Goal: Task Accomplishment & Management: Manage account settings

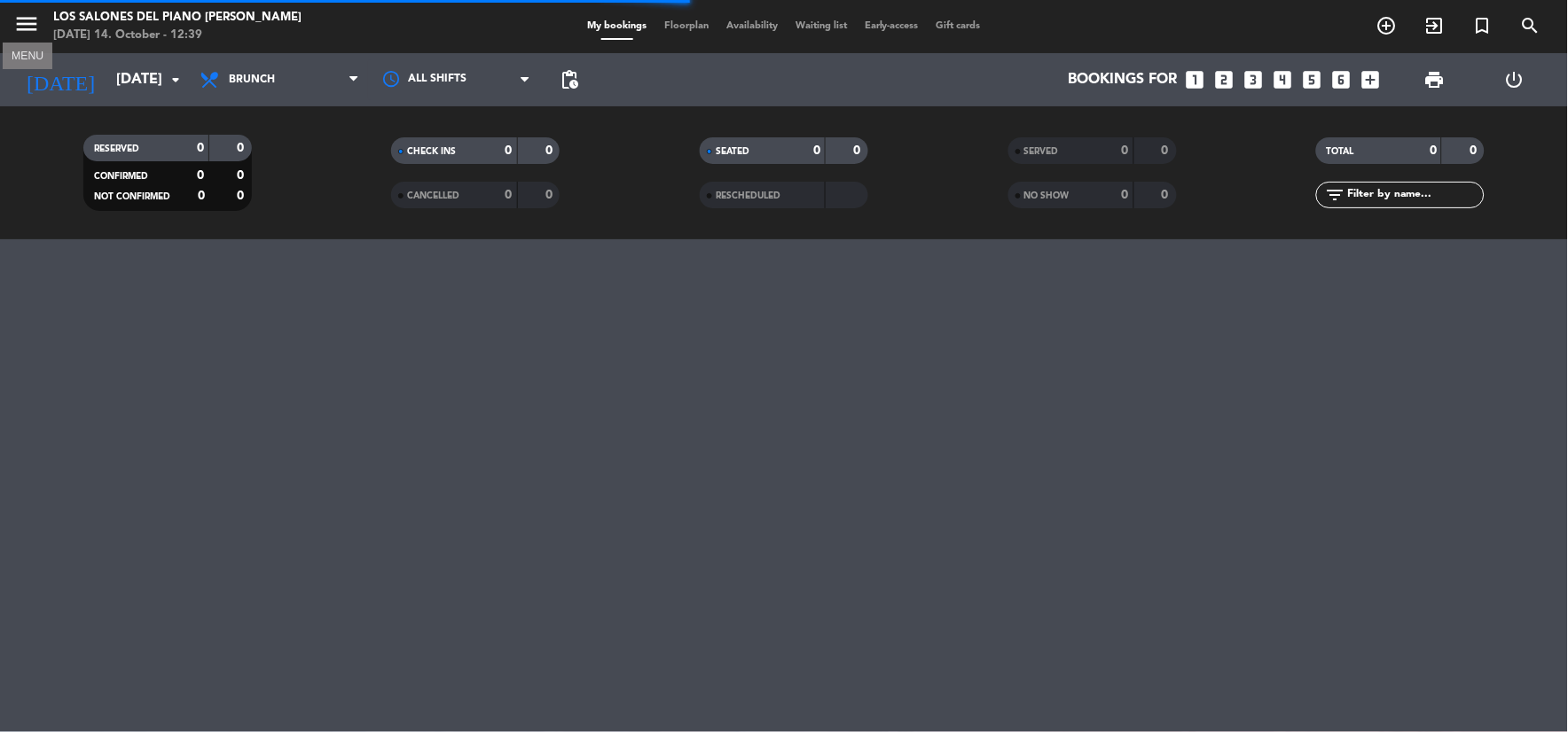
click at [37, 21] on icon "menu" at bounding box center [26, 23] width 26 height 26
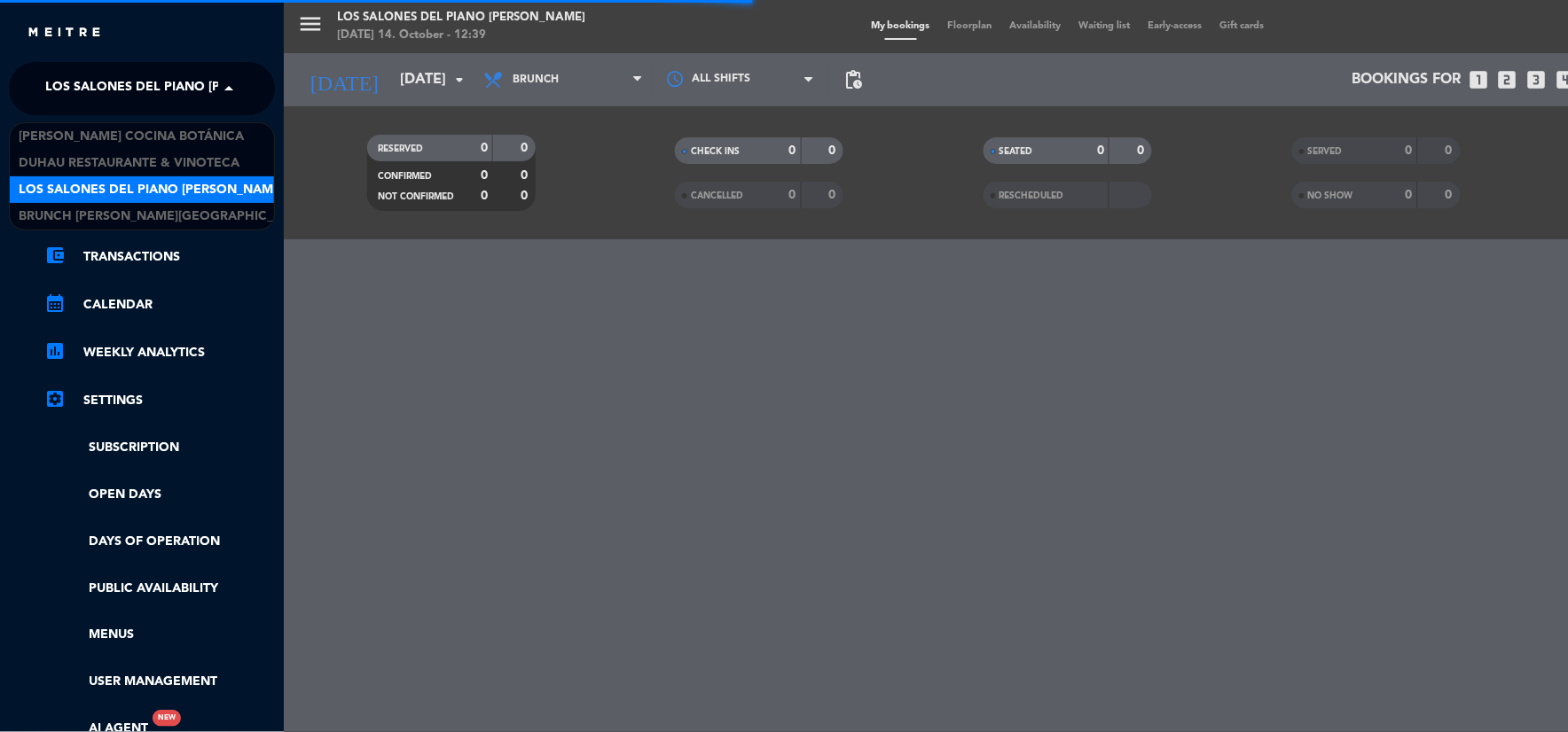
click at [149, 91] on span "Los Salones del Piano [PERSON_NAME]" at bounding box center [178, 89] width 266 height 37
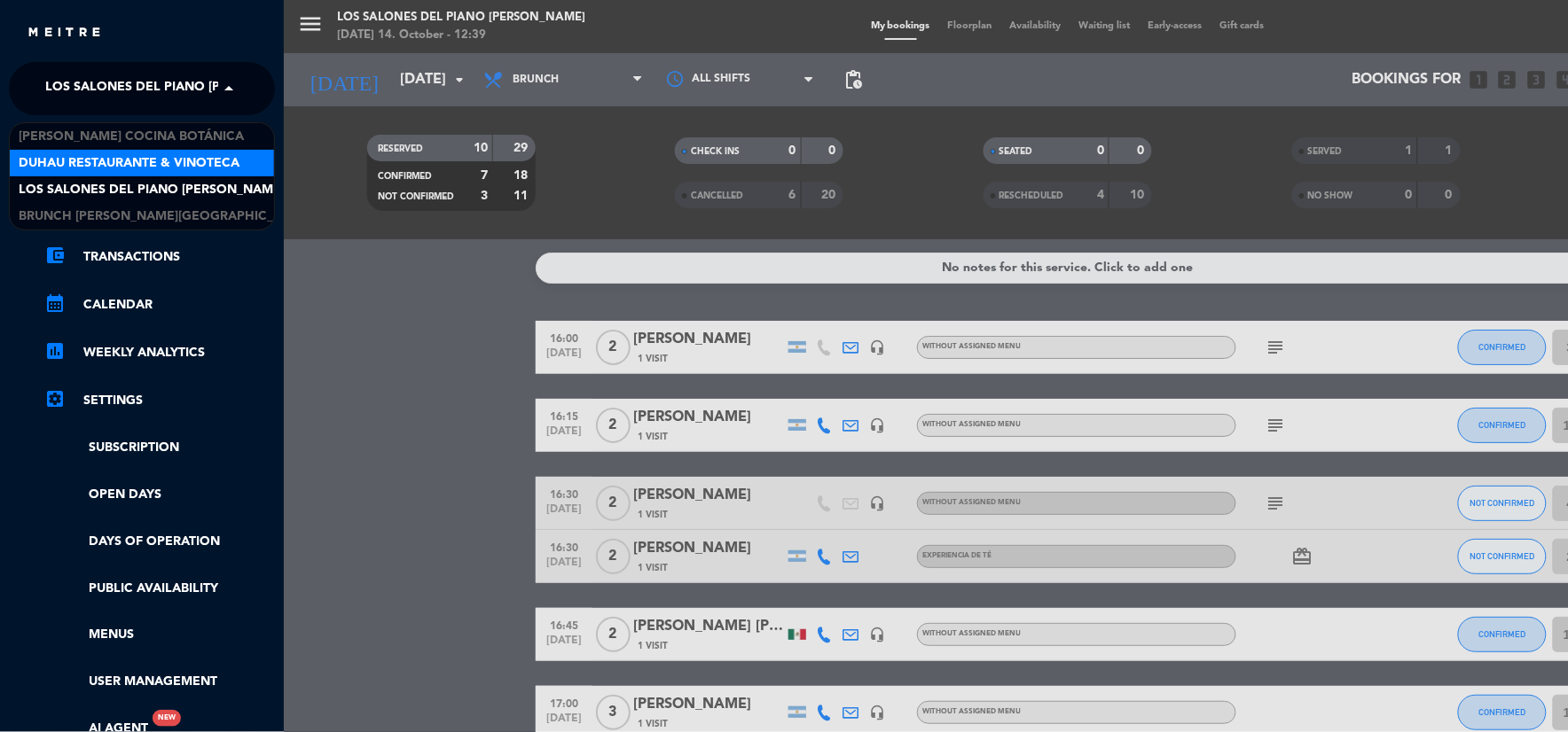
click at [134, 172] on span "Duhau Restaurante & Vinoteca" at bounding box center [129, 164] width 221 height 21
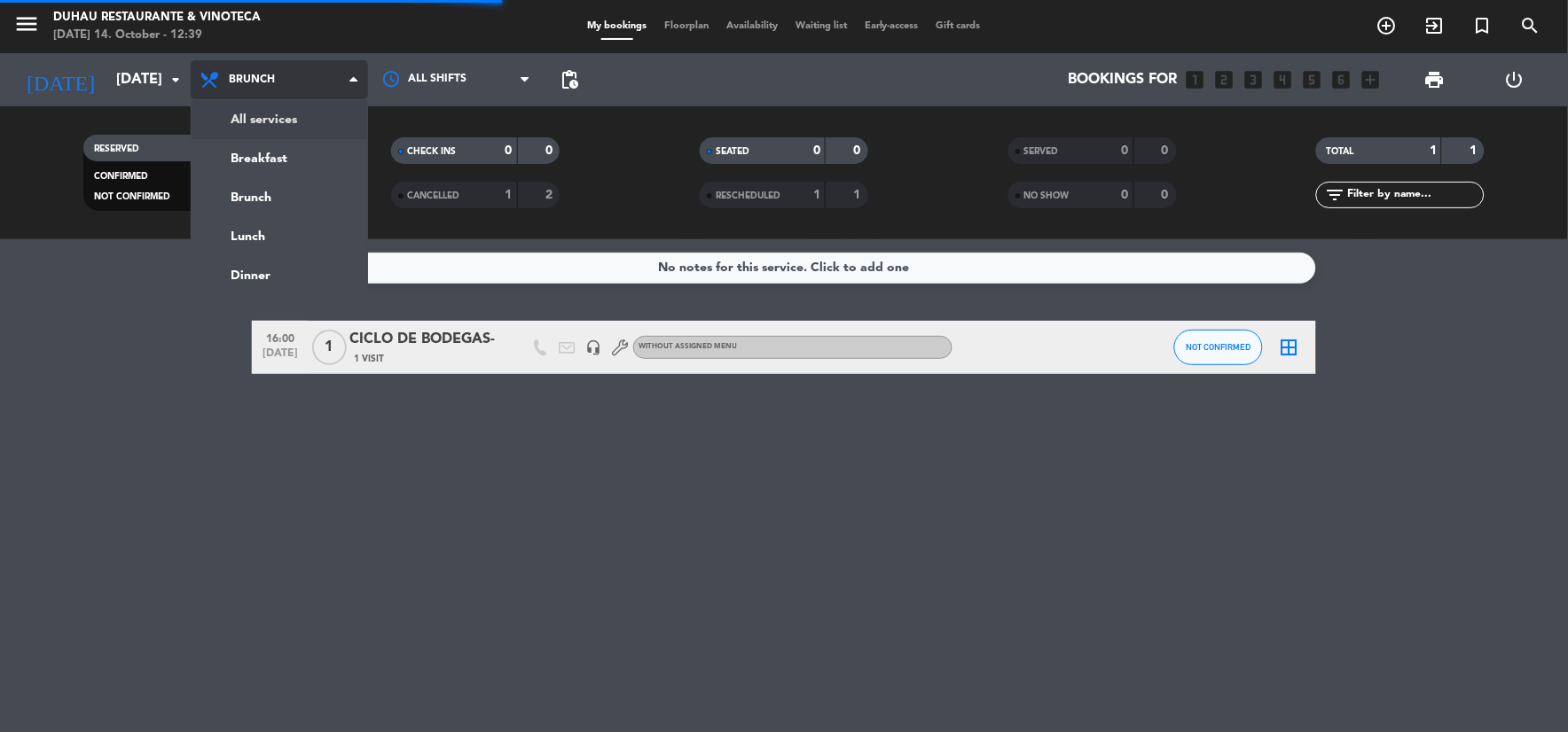
click at [295, 126] on div "menu Duhau Restaurante & Vinoteca [DATE] 14. October - 12:39 My bookings Floorp…" at bounding box center [784, 120] width 1568 height 239
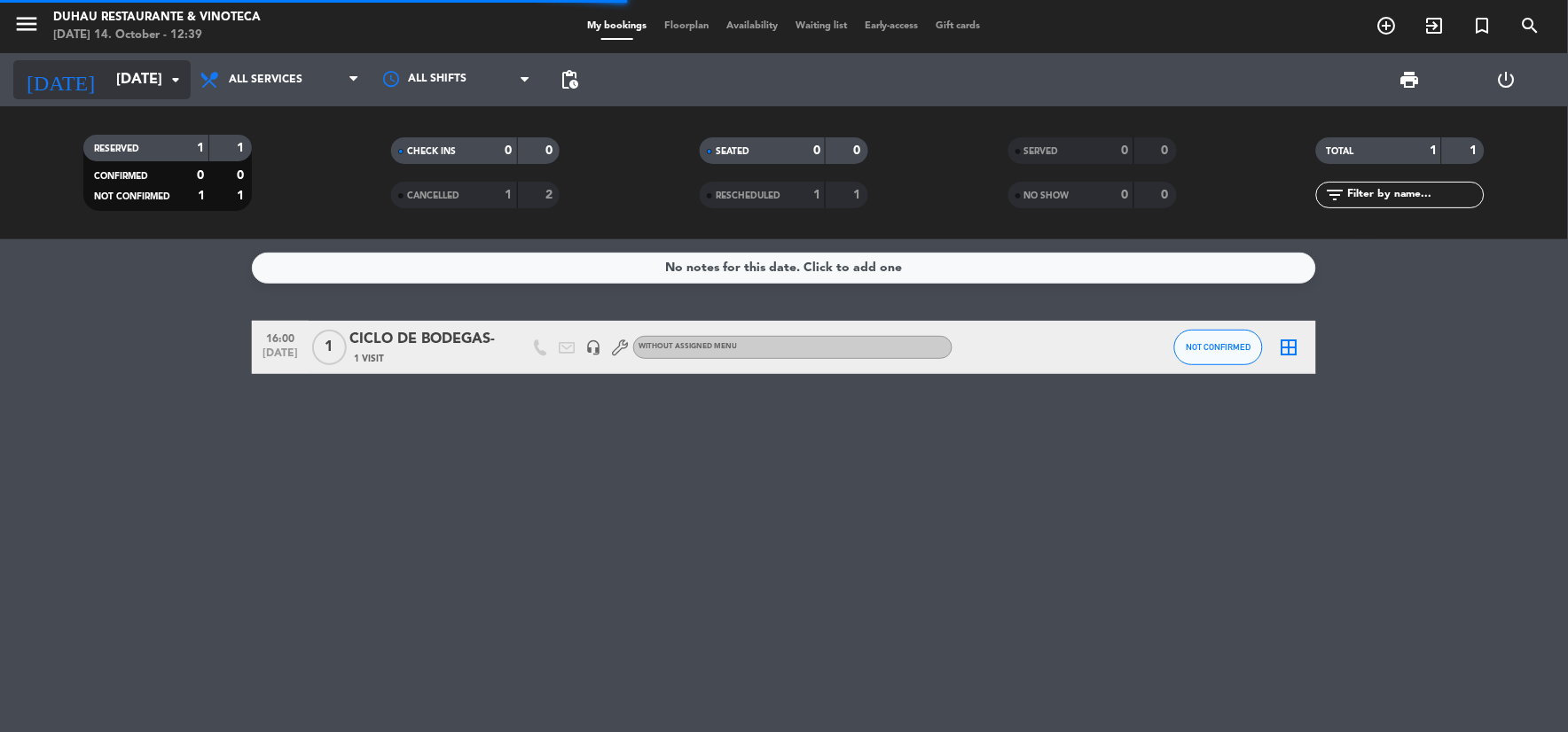
click at [108, 69] on input "[DATE]" at bounding box center [201, 79] width 188 height 35
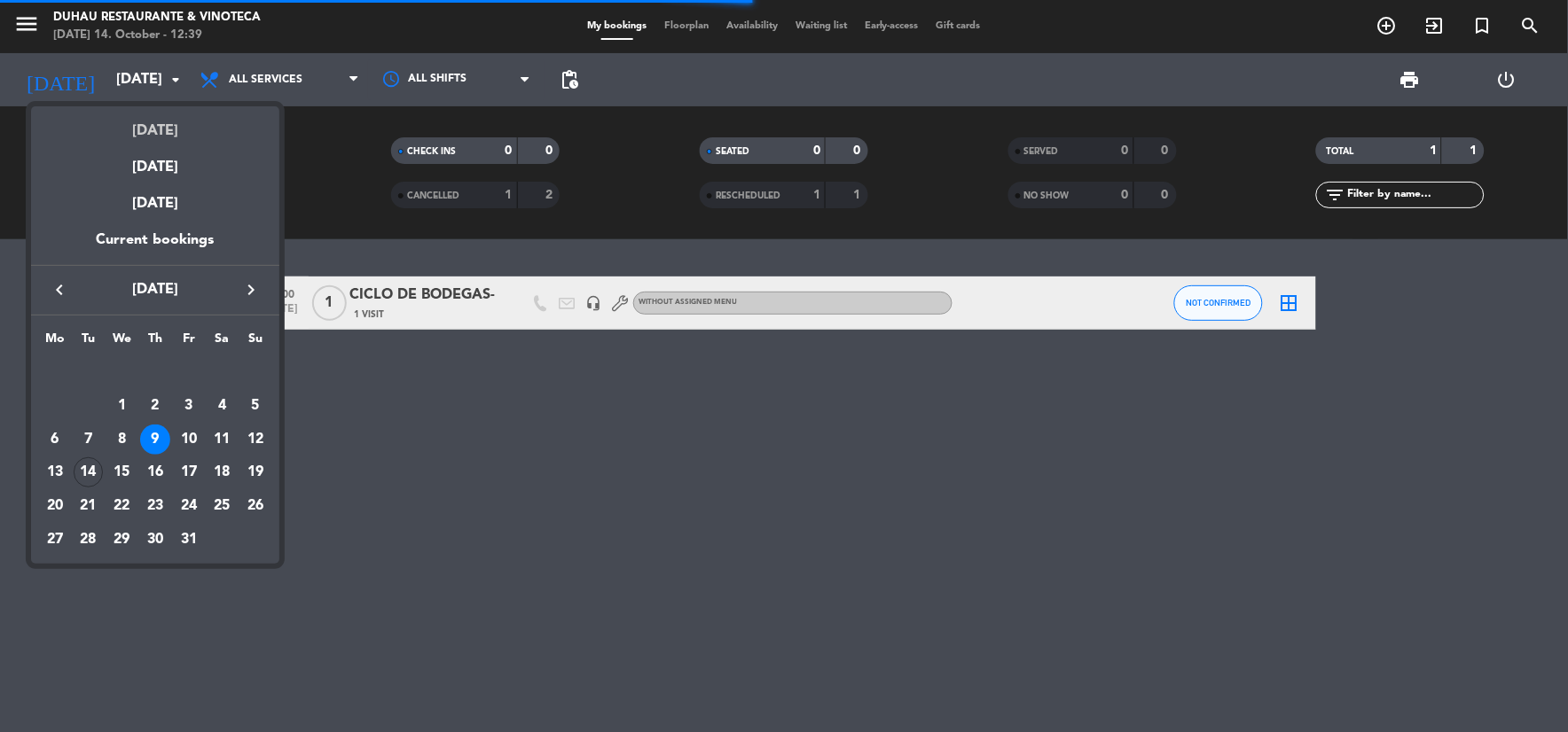
click at [143, 122] on div "[DATE]" at bounding box center [155, 124] width 249 height 36
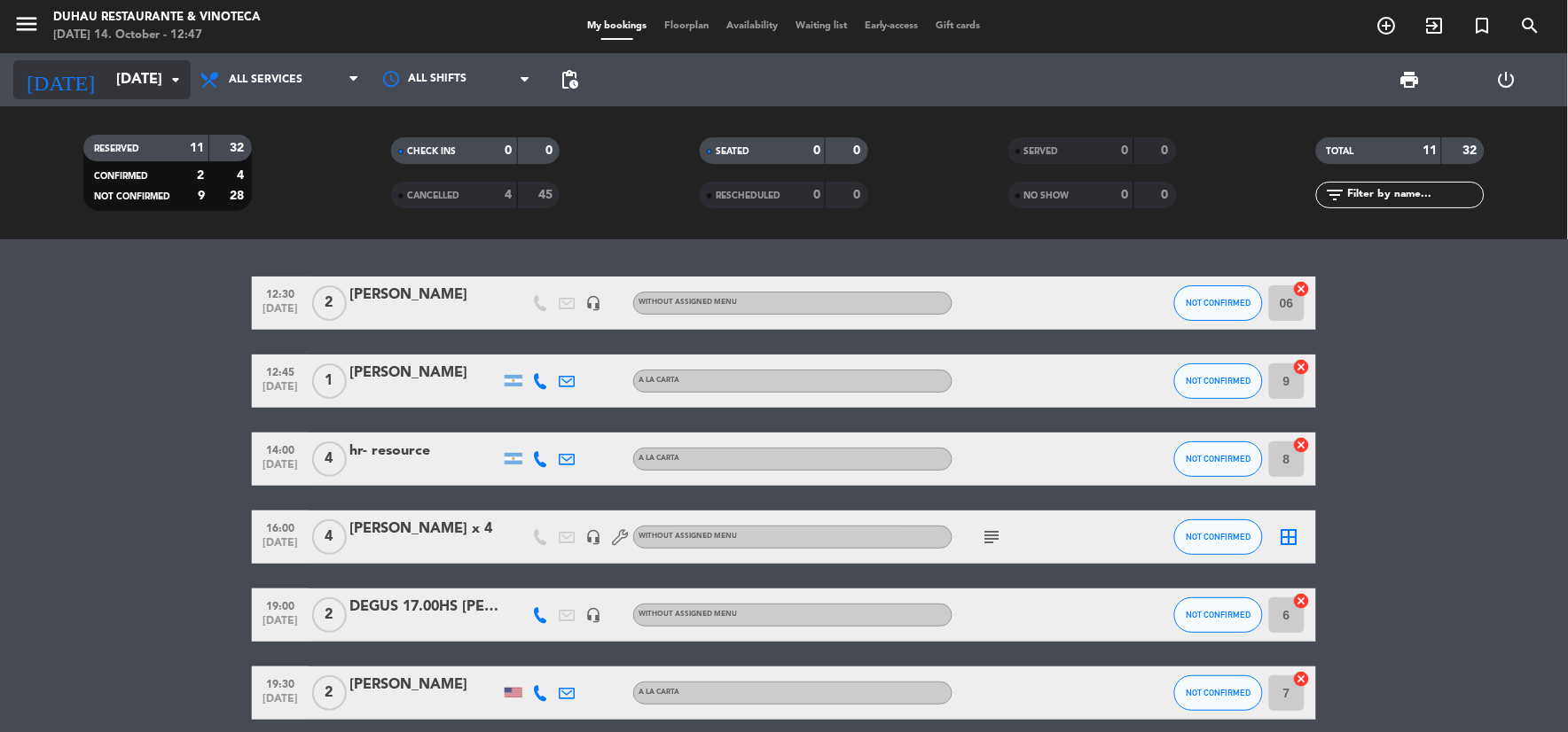
click at [108, 68] on input "[DATE]" at bounding box center [201, 79] width 188 height 35
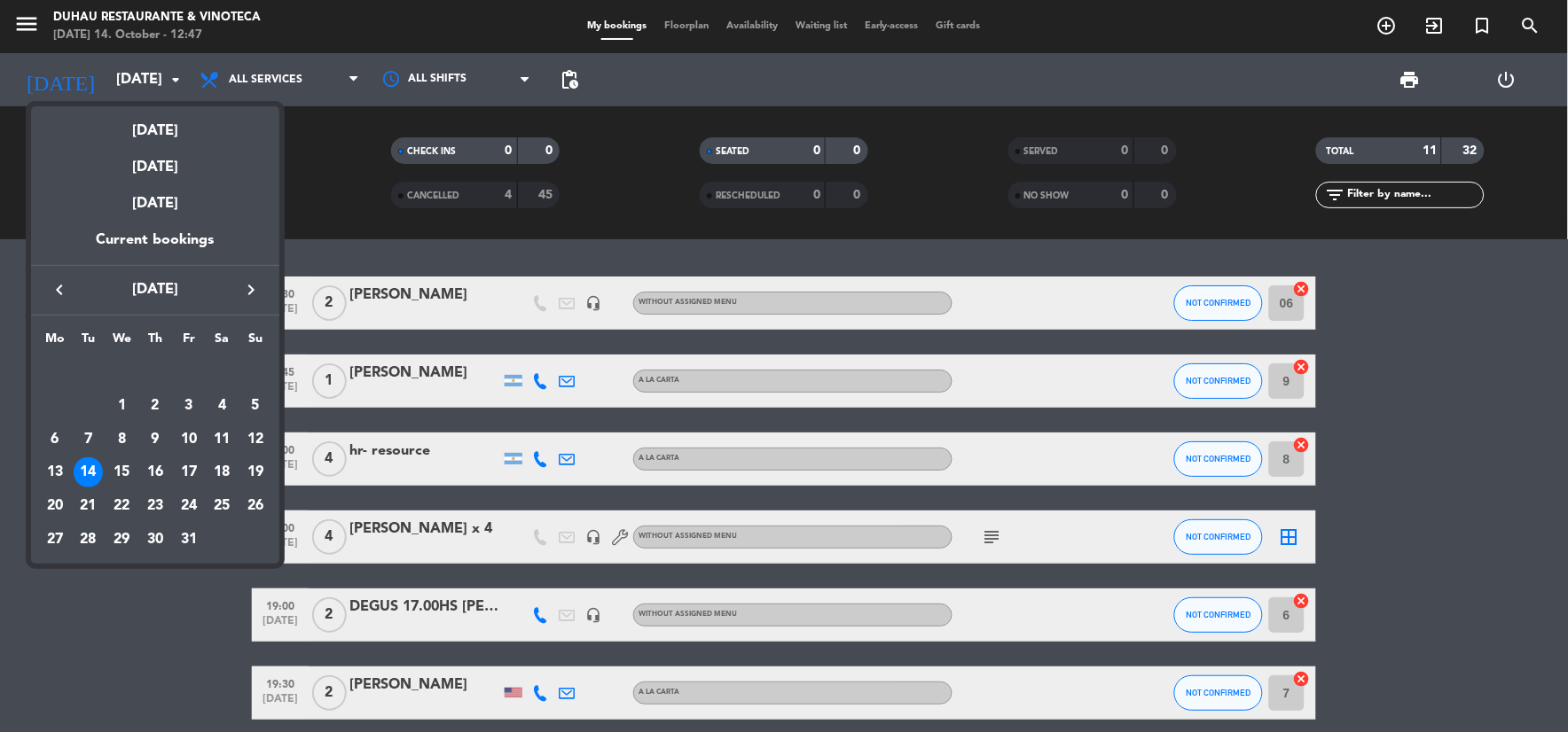
click at [243, 276] on div "keyboard_arrow_left [DATE] keyboard_arrow_right" at bounding box center [155, 290] width 249 height 50
click at [246, 283] on icon "keyboard_arrow_right" at bounding box center [251, 290] width 22 height 22
click at [59, 511] on div "22" at bounding box center [55, 506] width 30 height 30
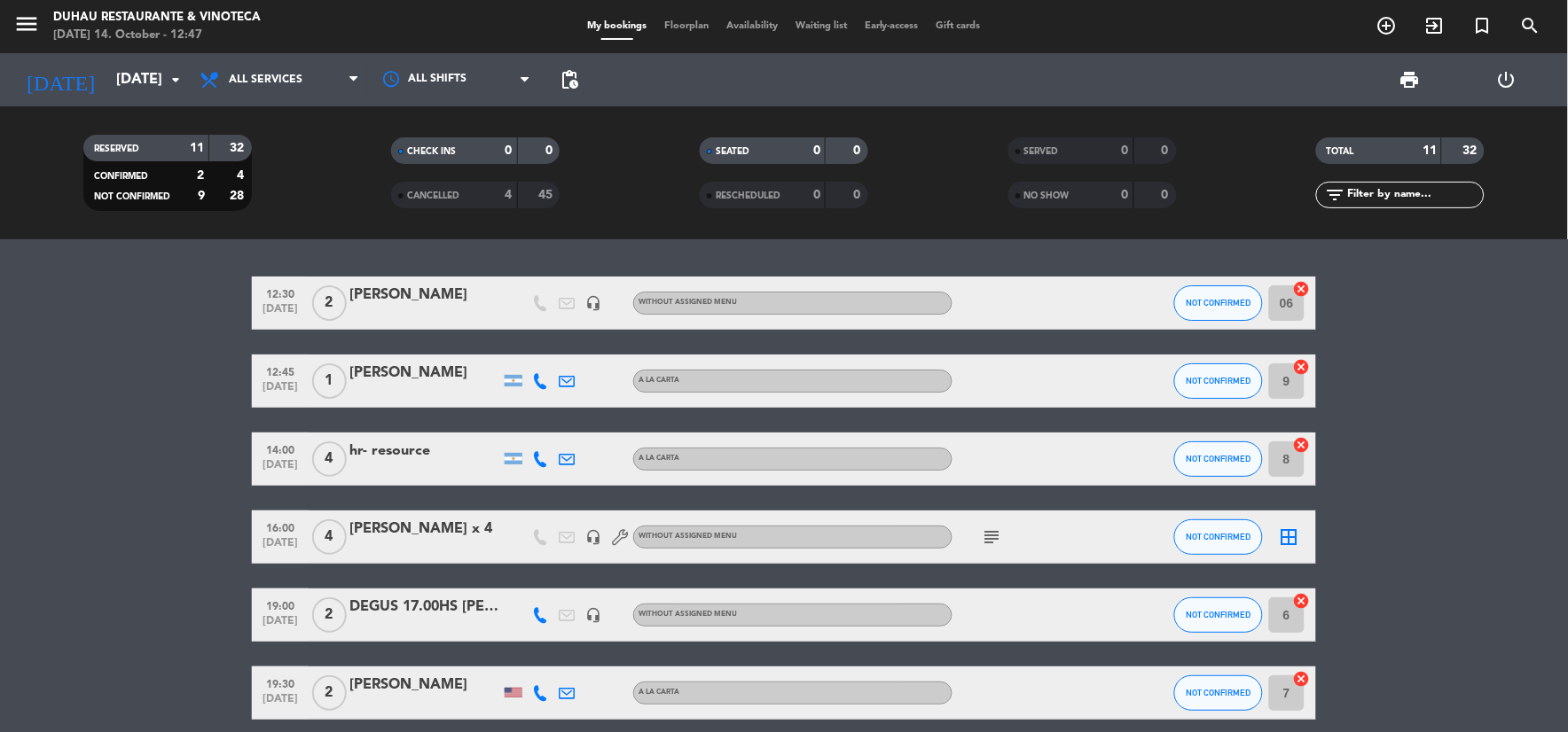
type input "[DATE]"
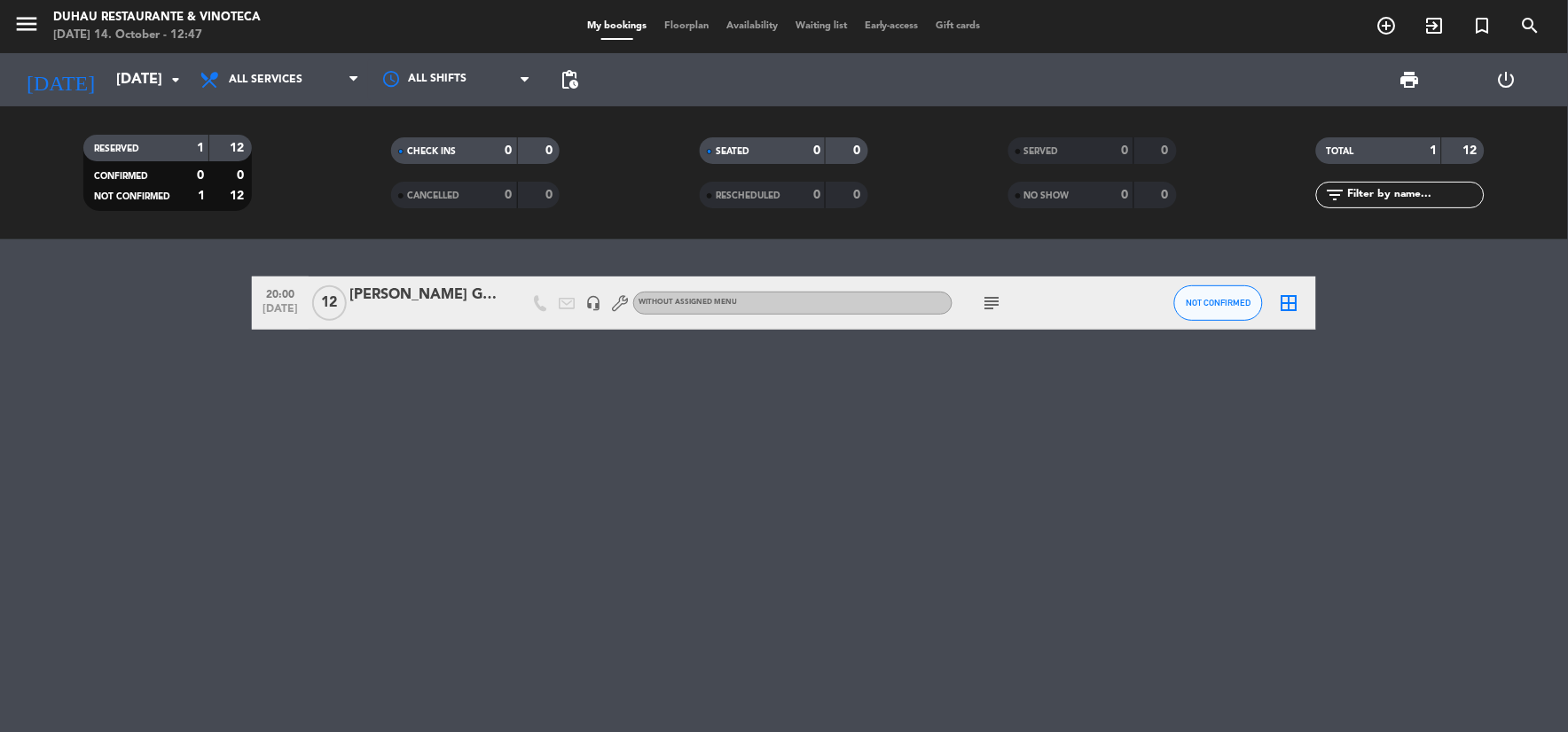
click at [982, 297] on icon "subject" at bounding box center [992, 303] width 22 height 22
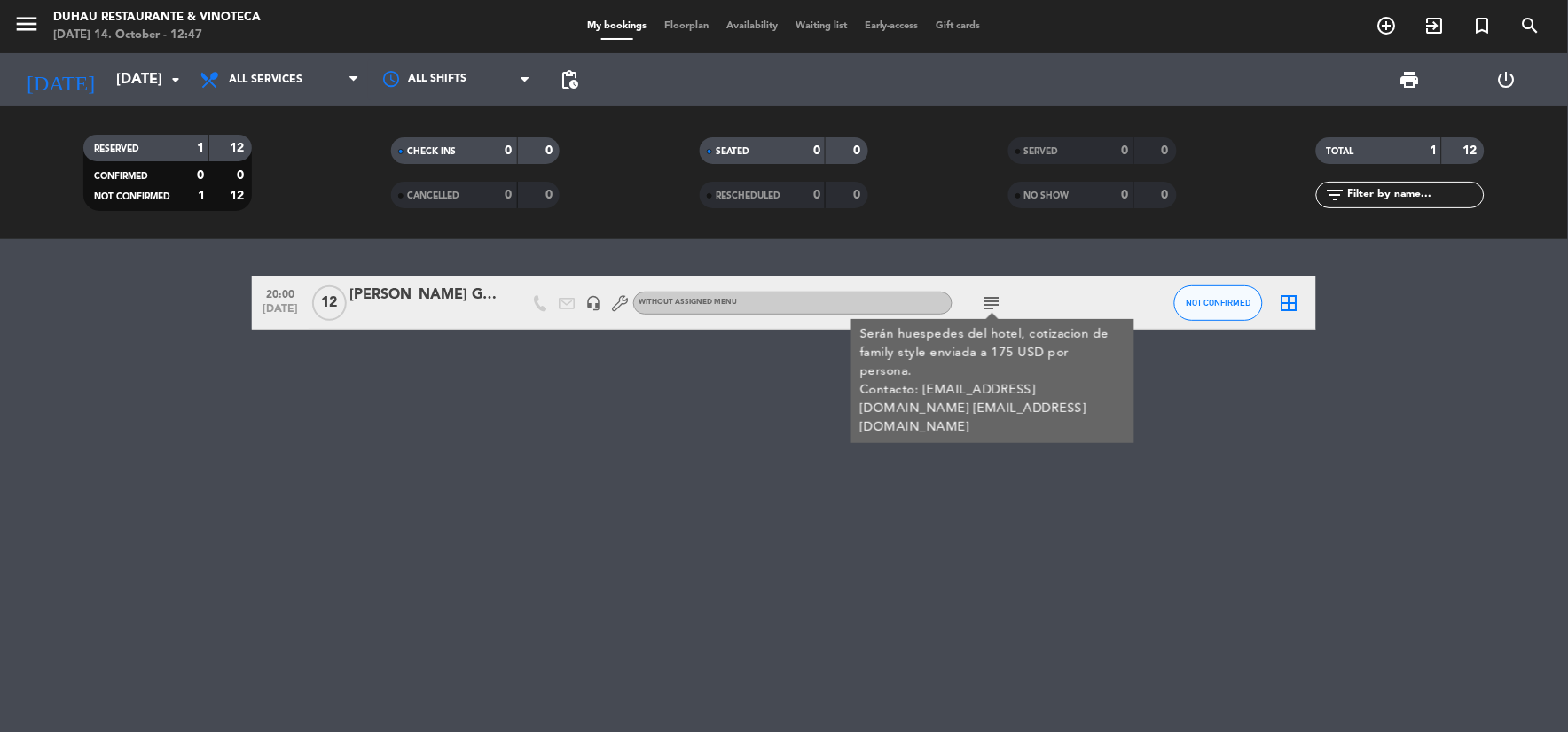
click at [609, 305] on div at bounding box center [620, 303] width 26 height 52
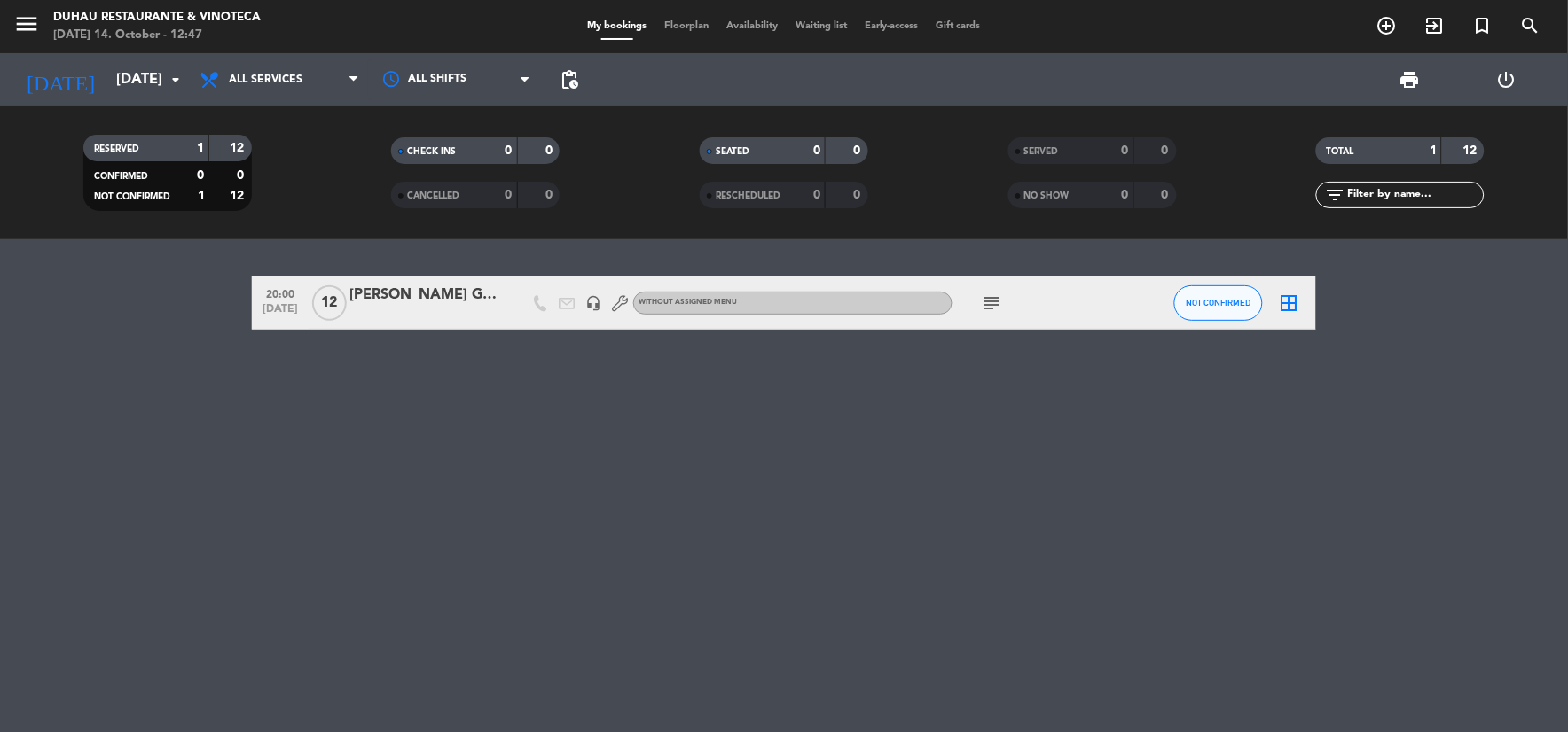
click at [598, 306] on icon "headset_mic" at bounding box center [593, 303] width 16 height 16
click at [422, 290] on div "[PERSON_NAME] GROUP" at bounding box center [424, 294] width 151 height 23
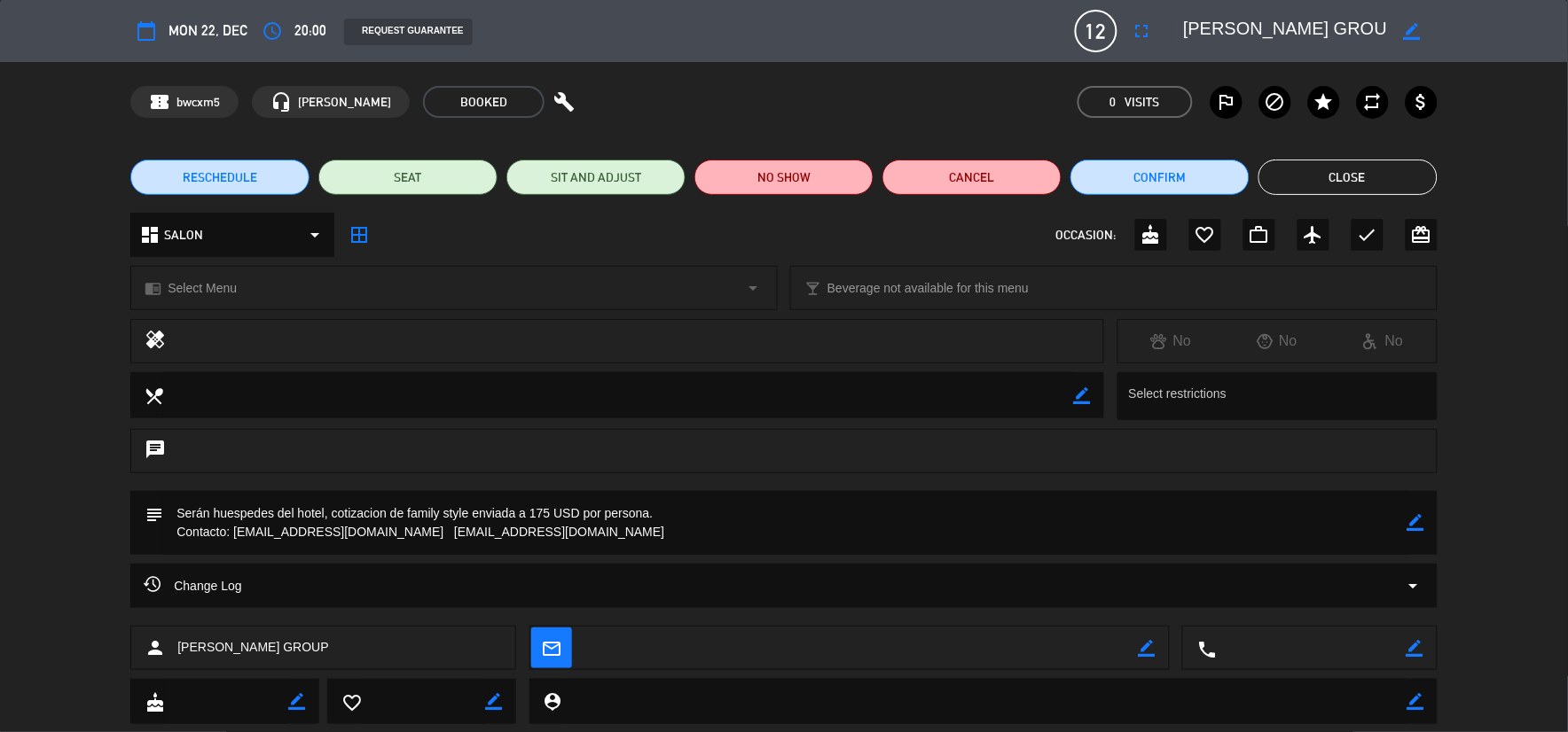
click at [1370, 161] on button "Close" at bounding box center [1348, 178] width 180 height 36
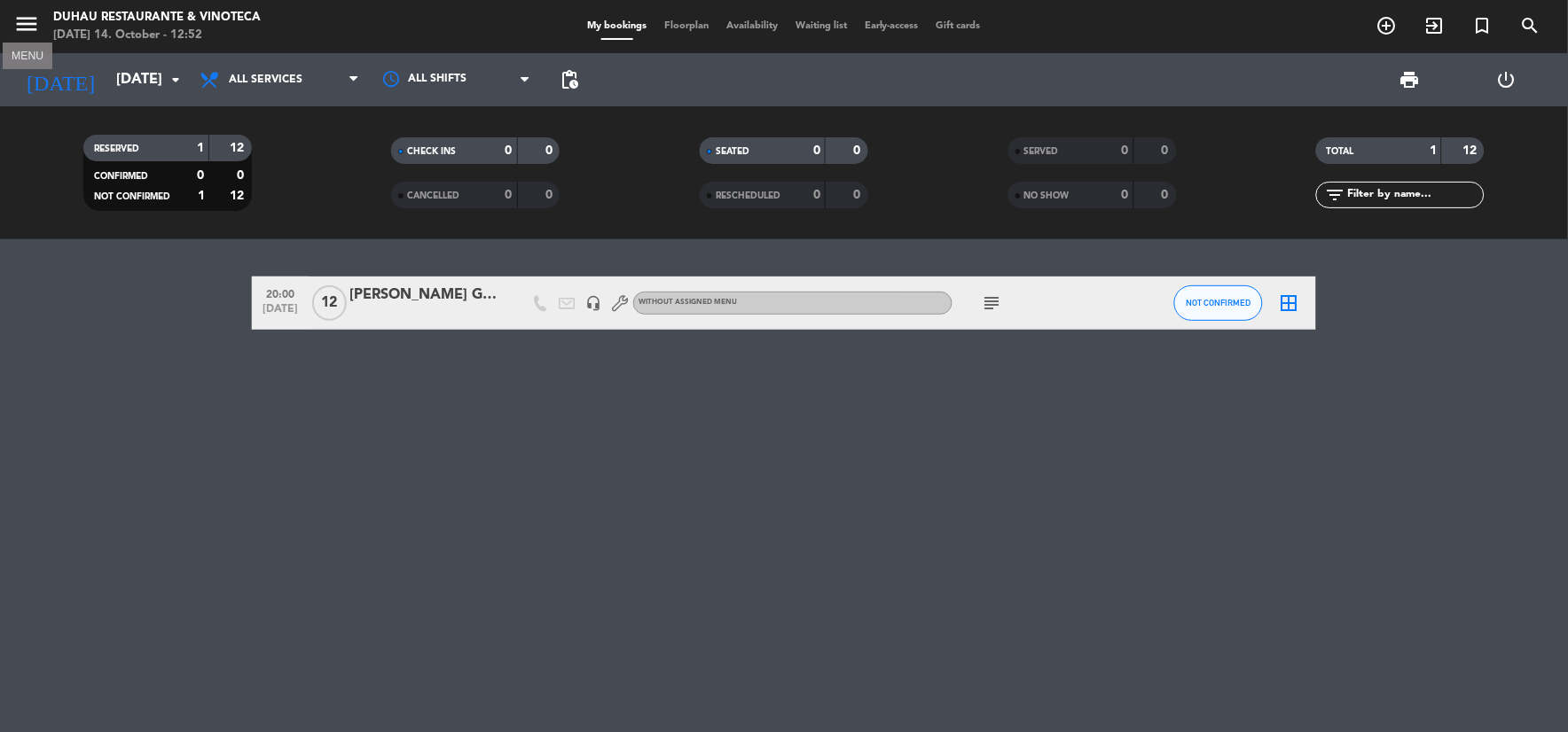
click at [29, 33] on icon "menu" at bounding box center [26, 23] width 26 height 26
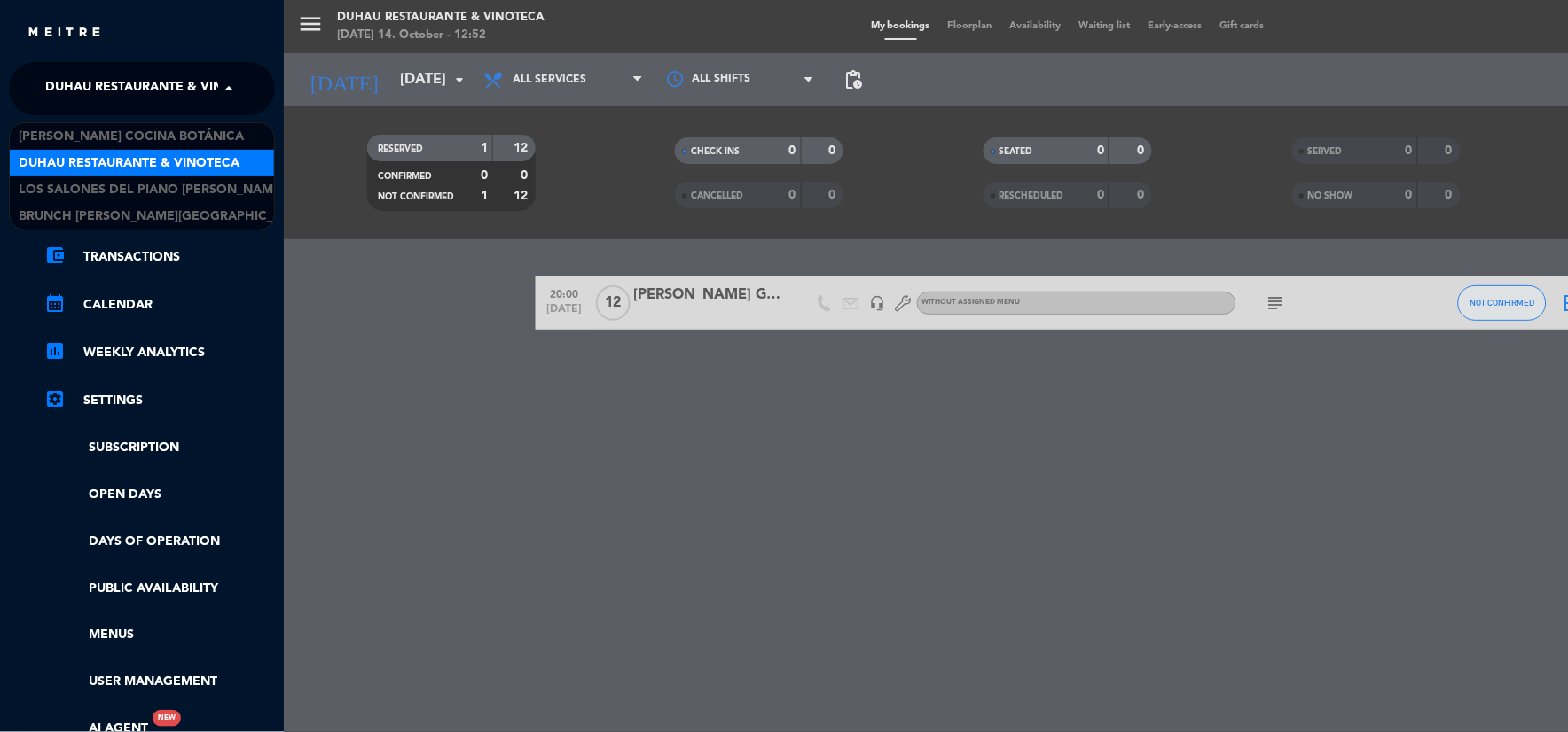
click at [89, 94] on span "Duhau Restaurante & Vinoteca" at bounding box center [155, 89] width 221 height 37
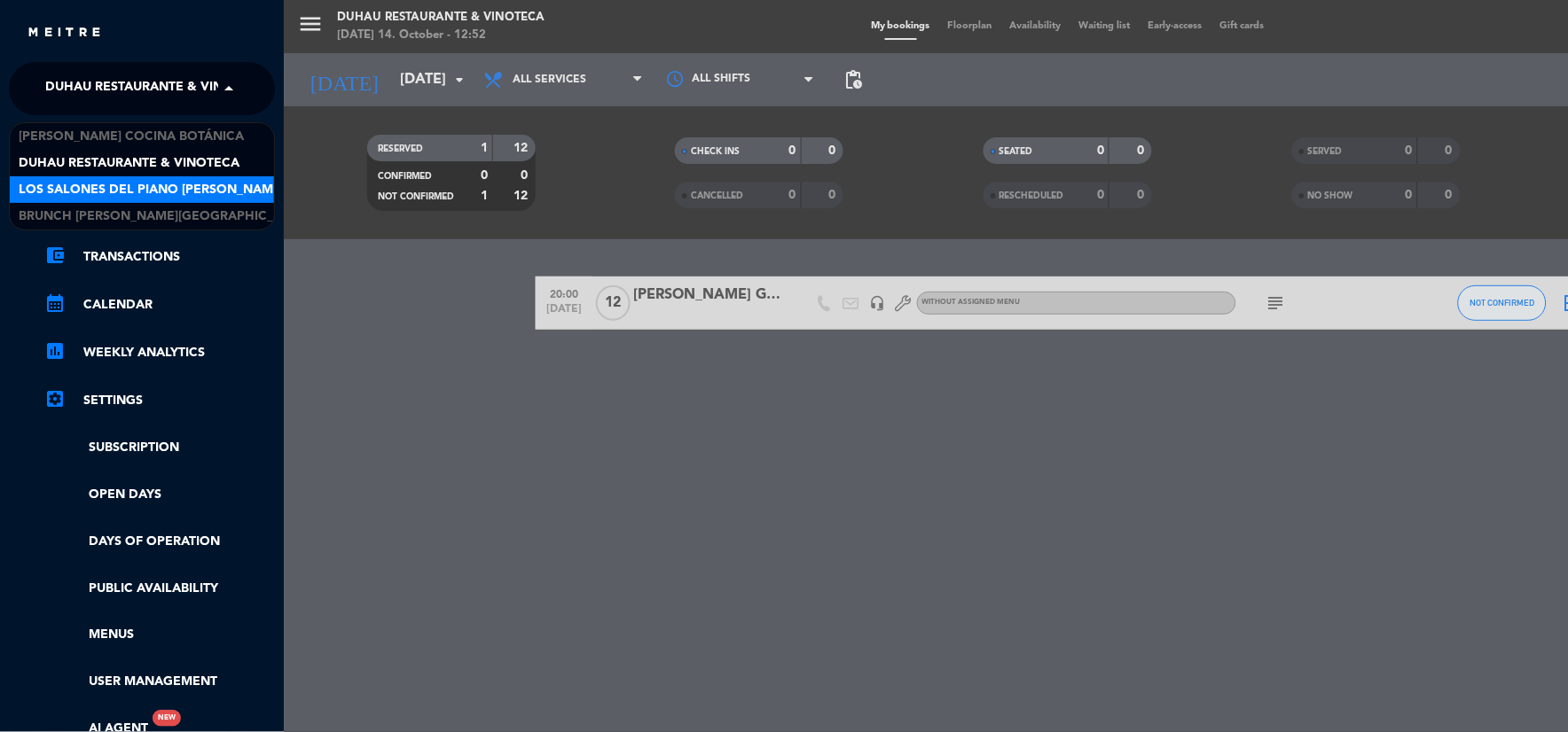
click at [89, 178] on div "Los Salones del Piano [PERSON_NAME]" at bounding box center [141, 190] width 265 height 26
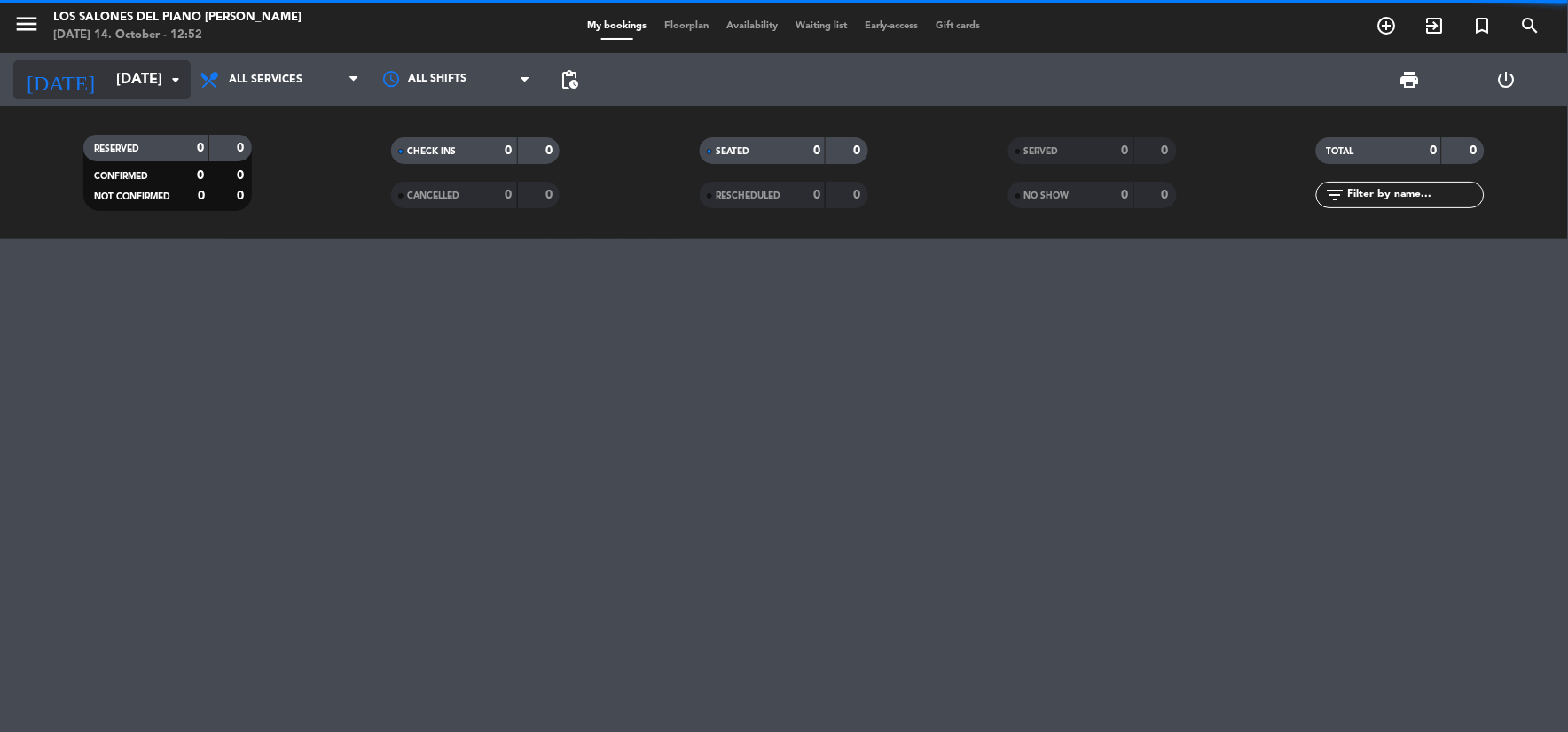
click at [165, 90] on icon "arrow_drop_down" at bounding box center [175, 79] width 22 height 22
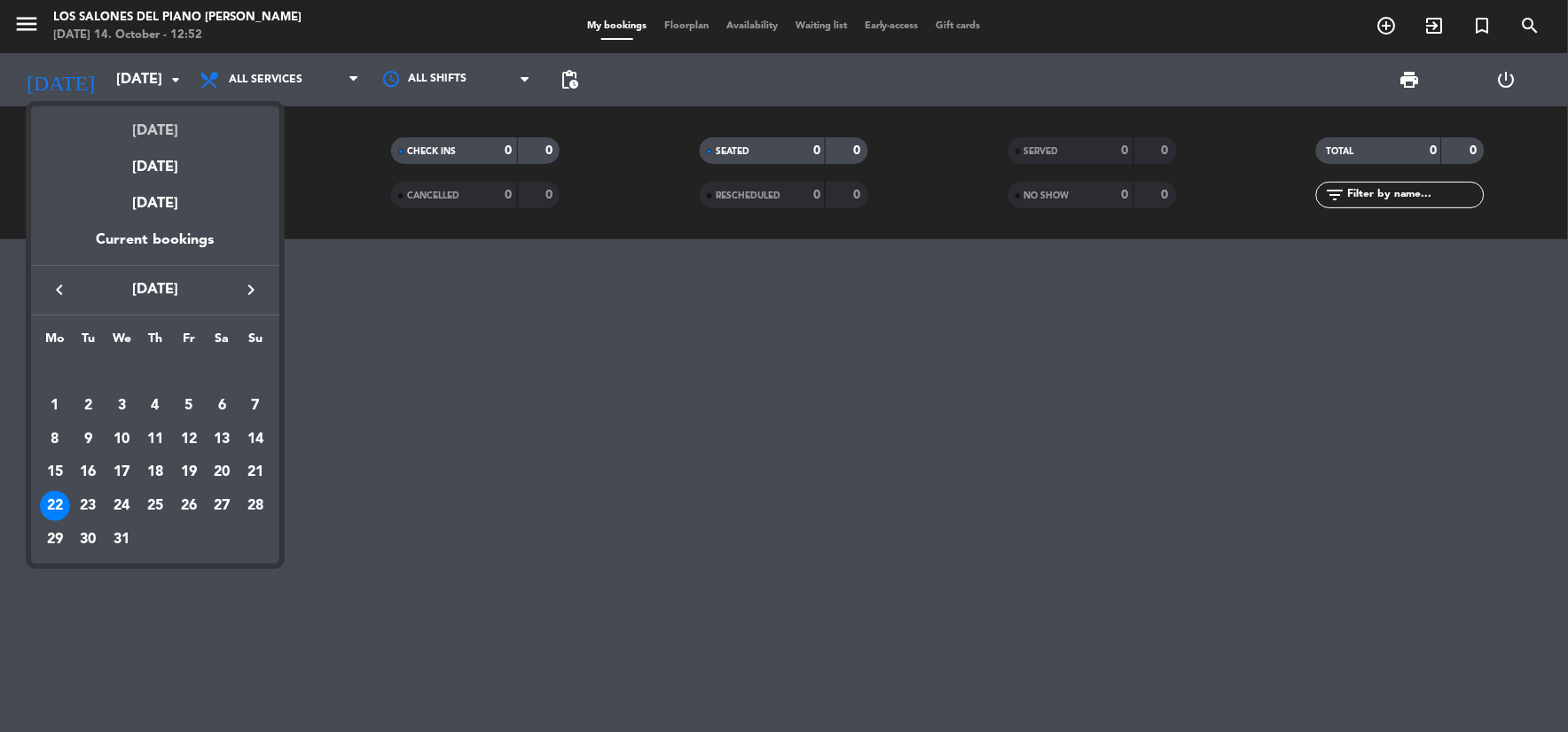
click at [168, 120] on div "[DATE]" at bounding box center [155, 124] width 249 height 36
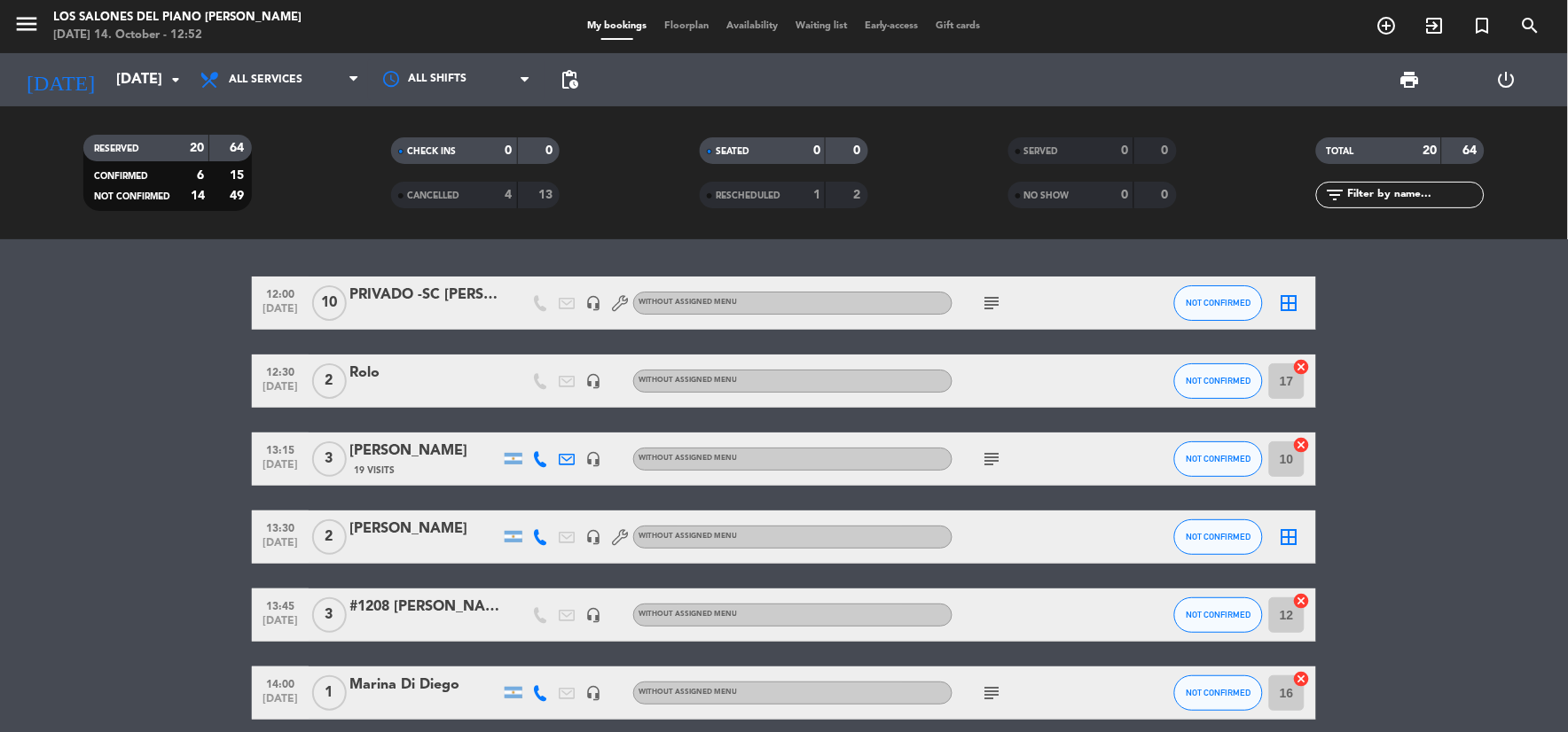
click at [264, 94] on span "All services" at bounding box center [280, 79] width 178 height 39
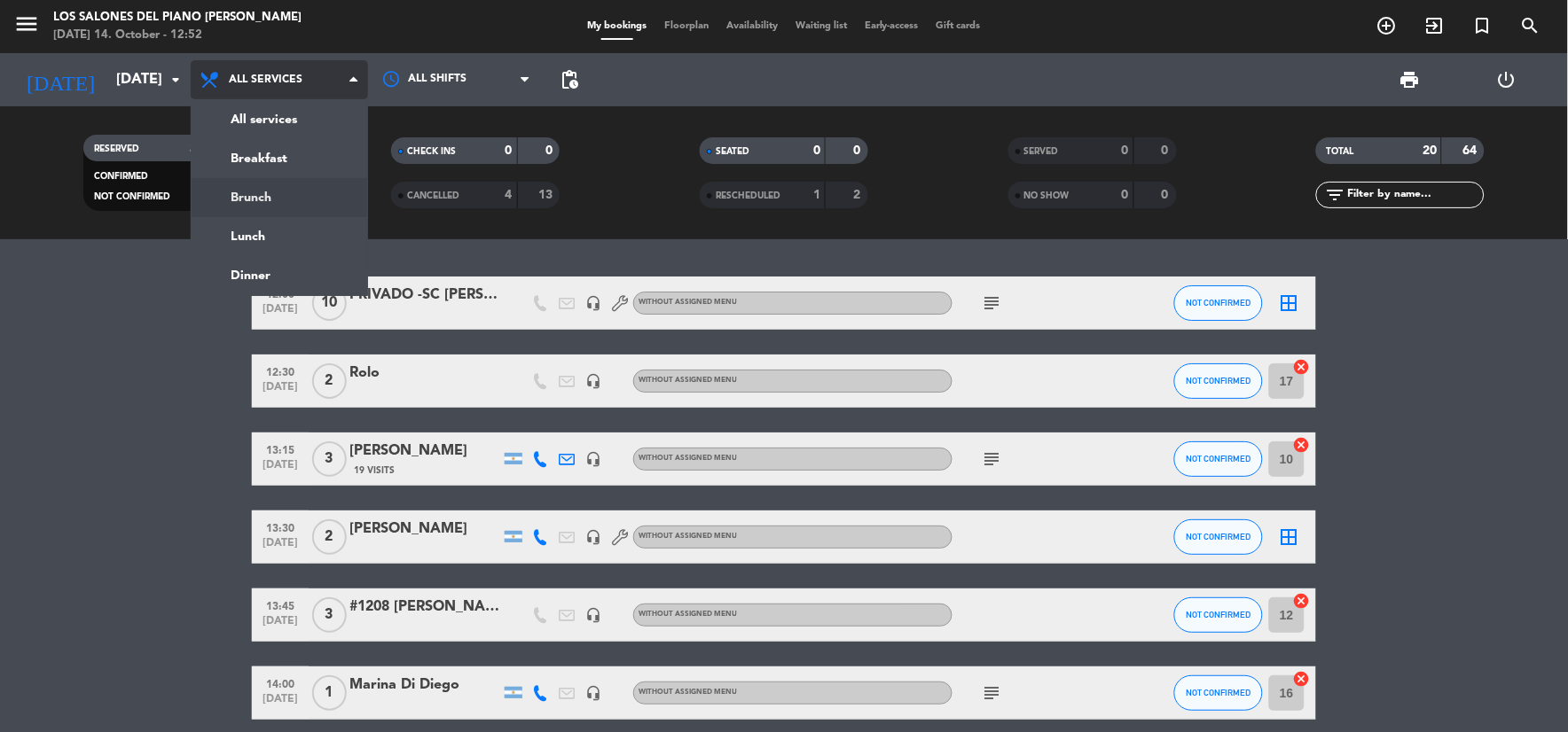
click at [295, 190] on div "menu Los Salones del Piano Nobile Tuesday 14. October - 12:52 My bookings Floor…" at bounding box center [784, 120] width 1568 height 239
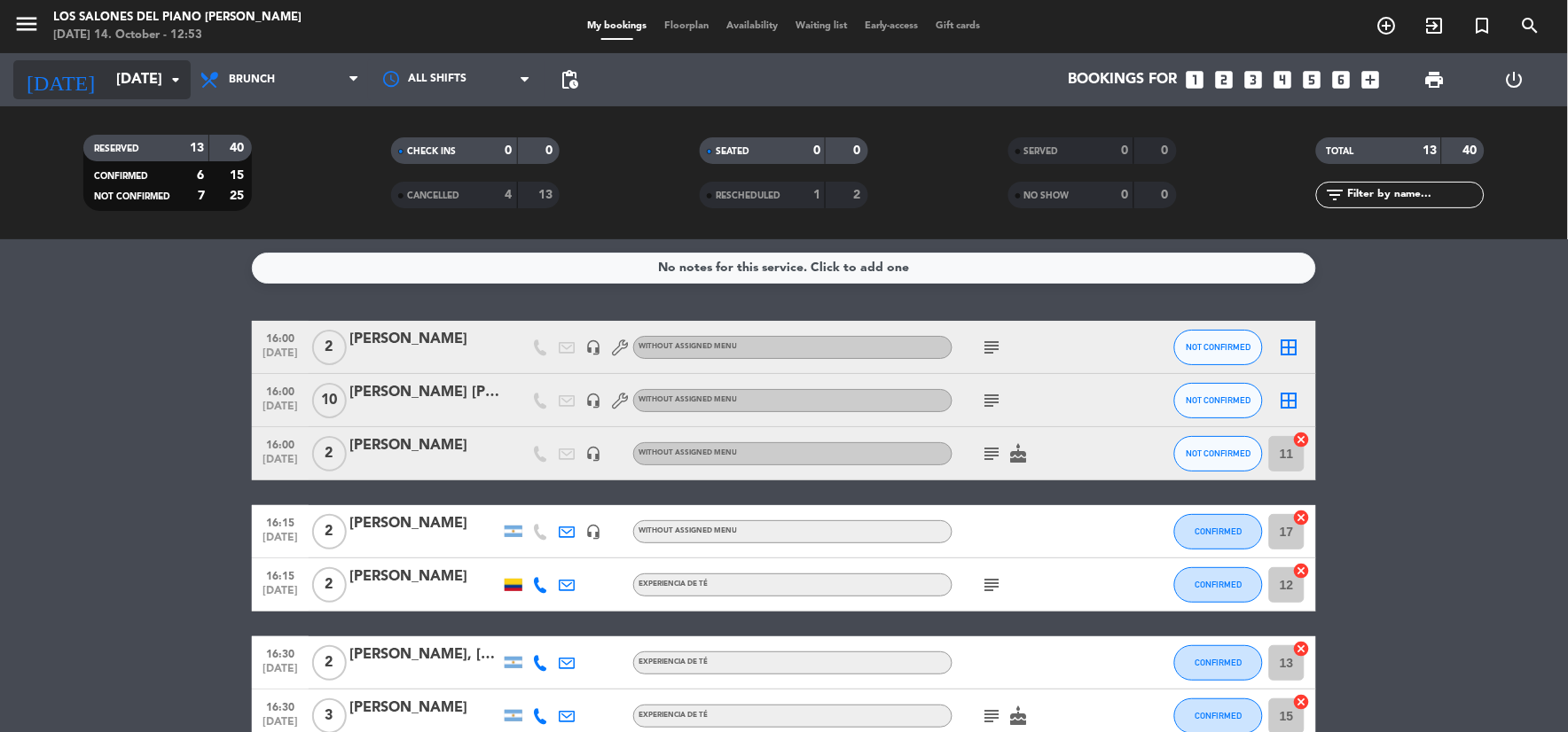
click at [146, 91] on input "[DATE]" at bounding box center [201, 79] width 188 height 35
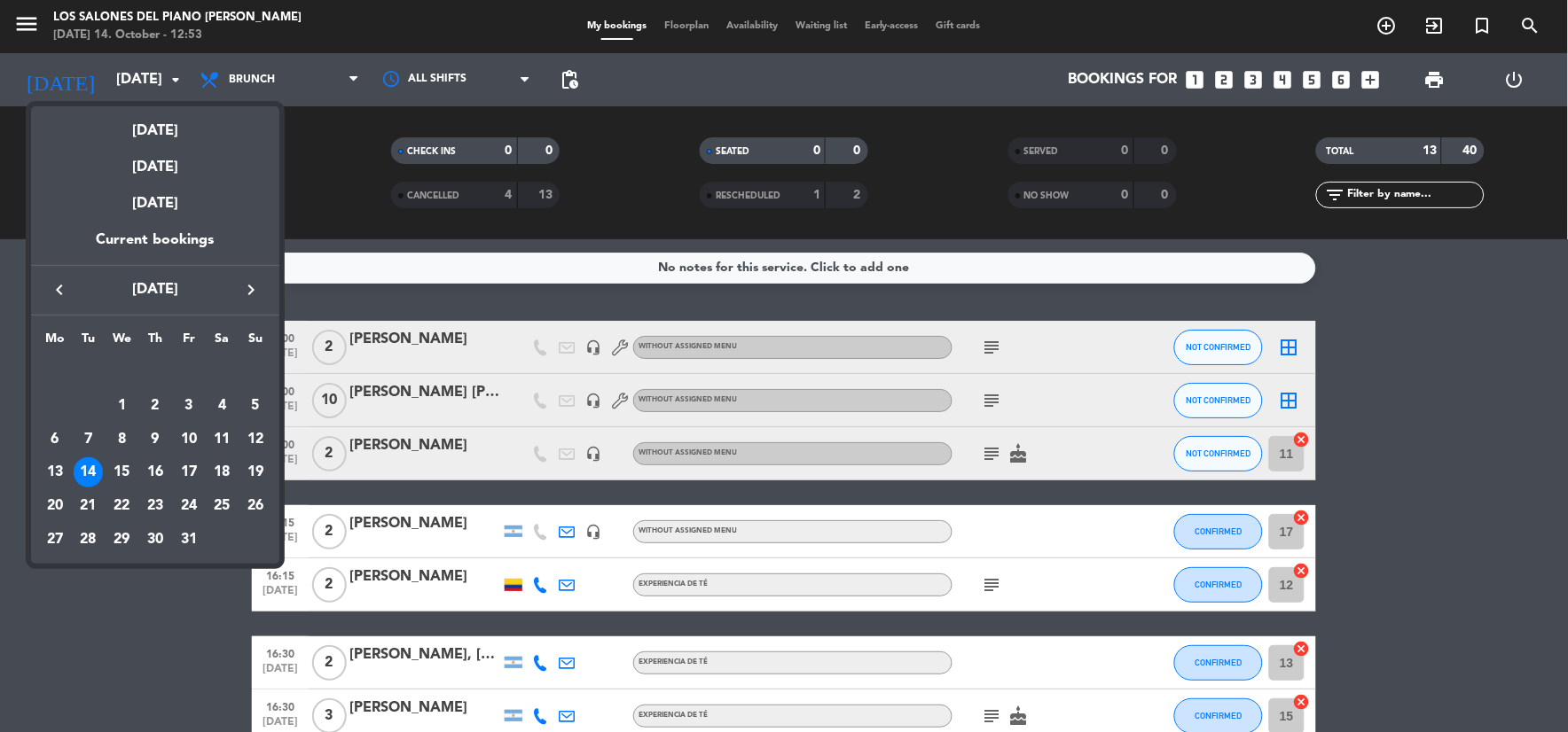
click at [65, 293] on icon "keyboard_arrow_left" at bounding box center [59, 290] width 22 height 22
click at [257, 295] on icon "keyboard_arrow_right" at bounding box center [251, 290] width 22 height 22
click at [225, 506] on div "25" at bounding box center [222, 506] width 30 height 30
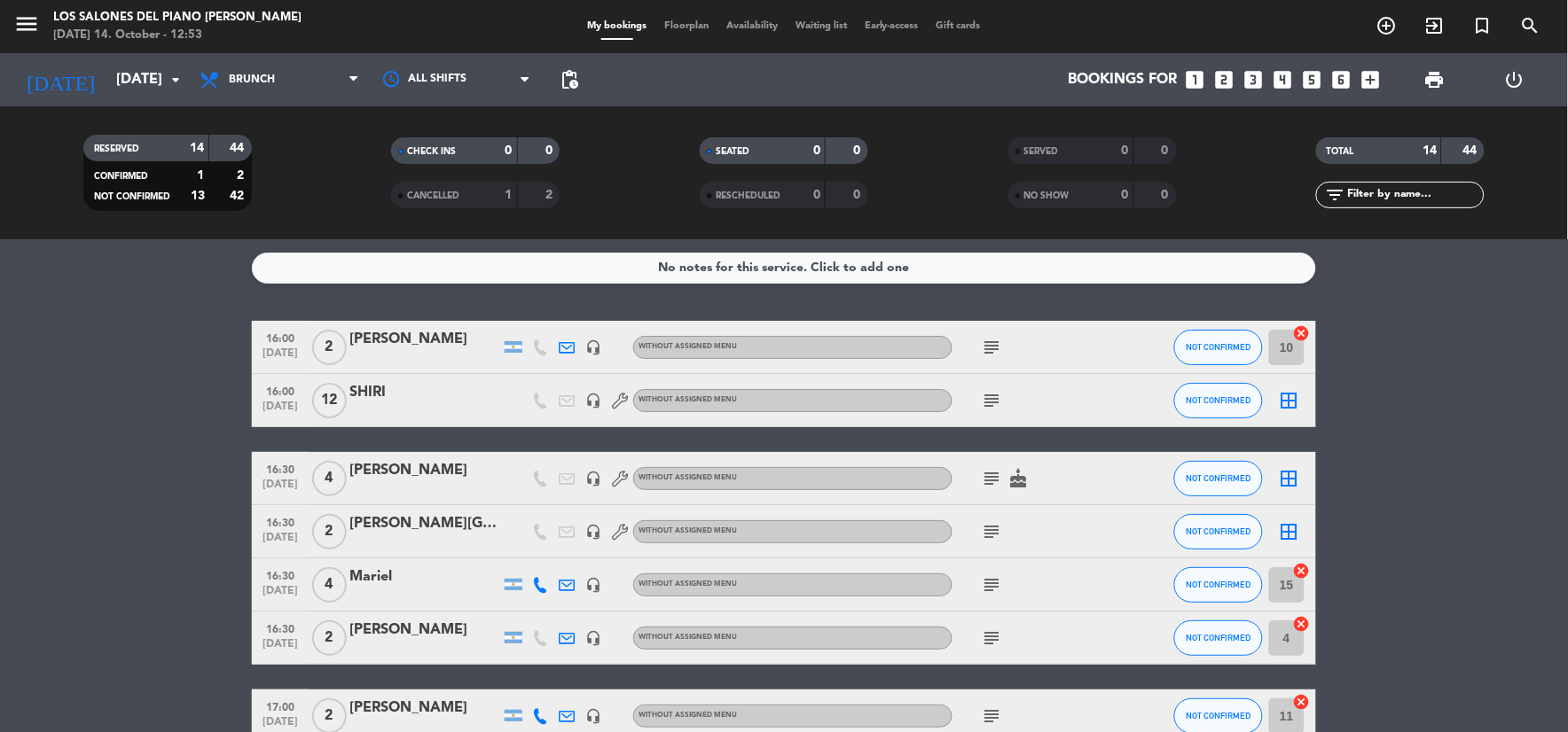
click at [118, 110] on div "RESERVED 14 44 CONFIRMED 1 2 NOT CONFIRMED 13 42 CHECK INS 0 0 CANCELLED 1 2 SE…" at bounding box center [784, 173] width 1568 height 133
click at [128, 87] on input "Sat 25 Oct" at bounding box center [201, 79] width 188 height 35
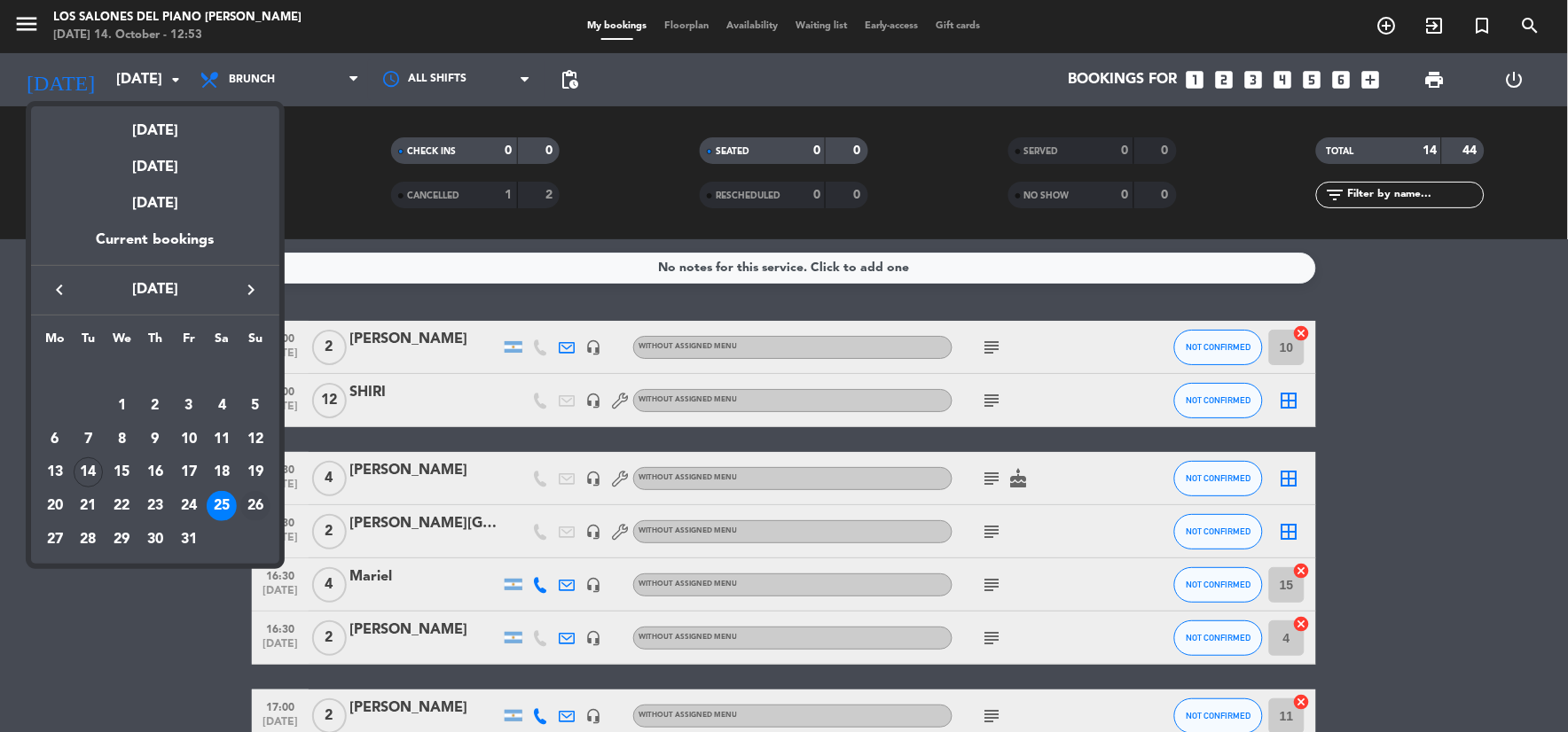
click at [260, 510] on div "26" at bounding box center [255, 506] width 30 height 30
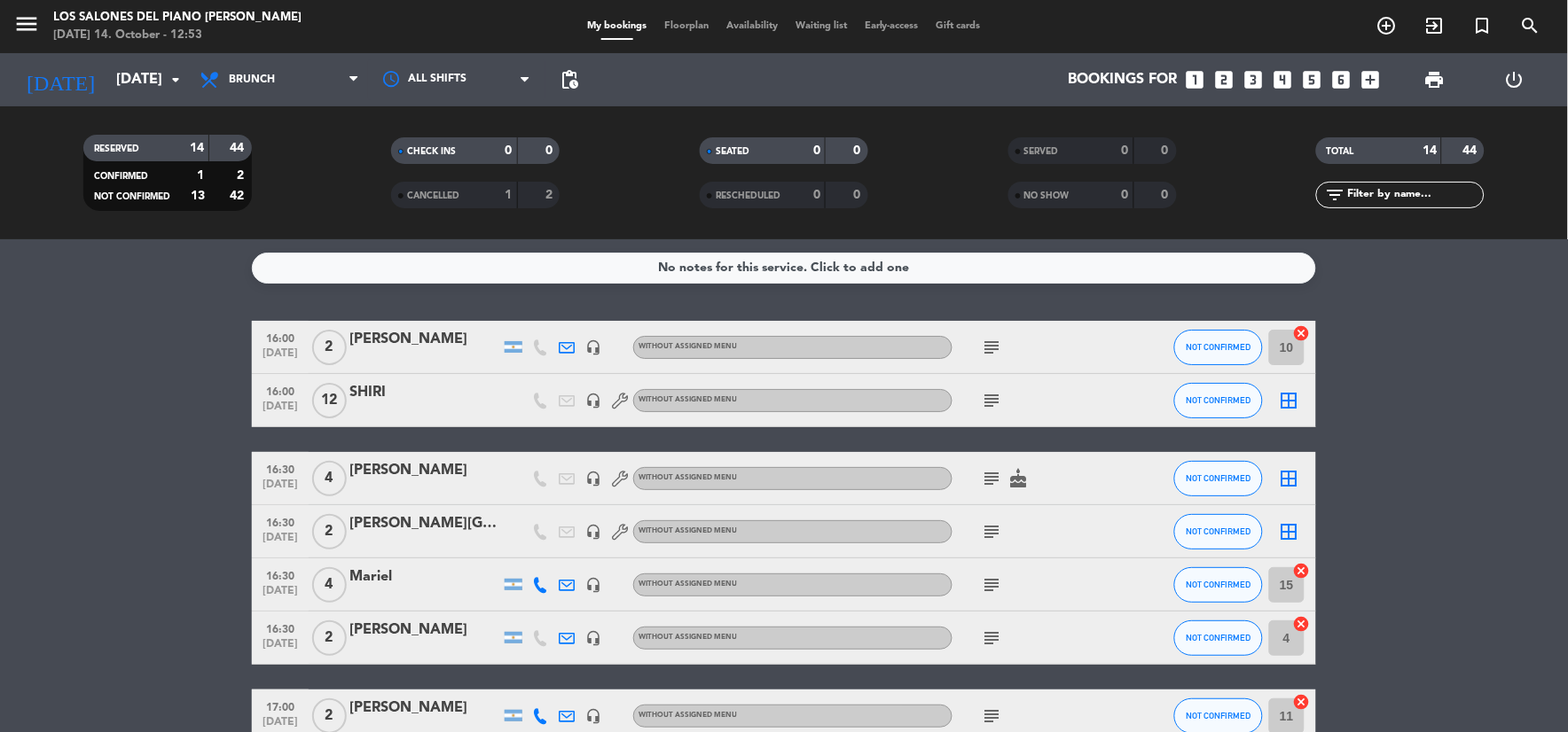
type input "Sun 26 Oct"
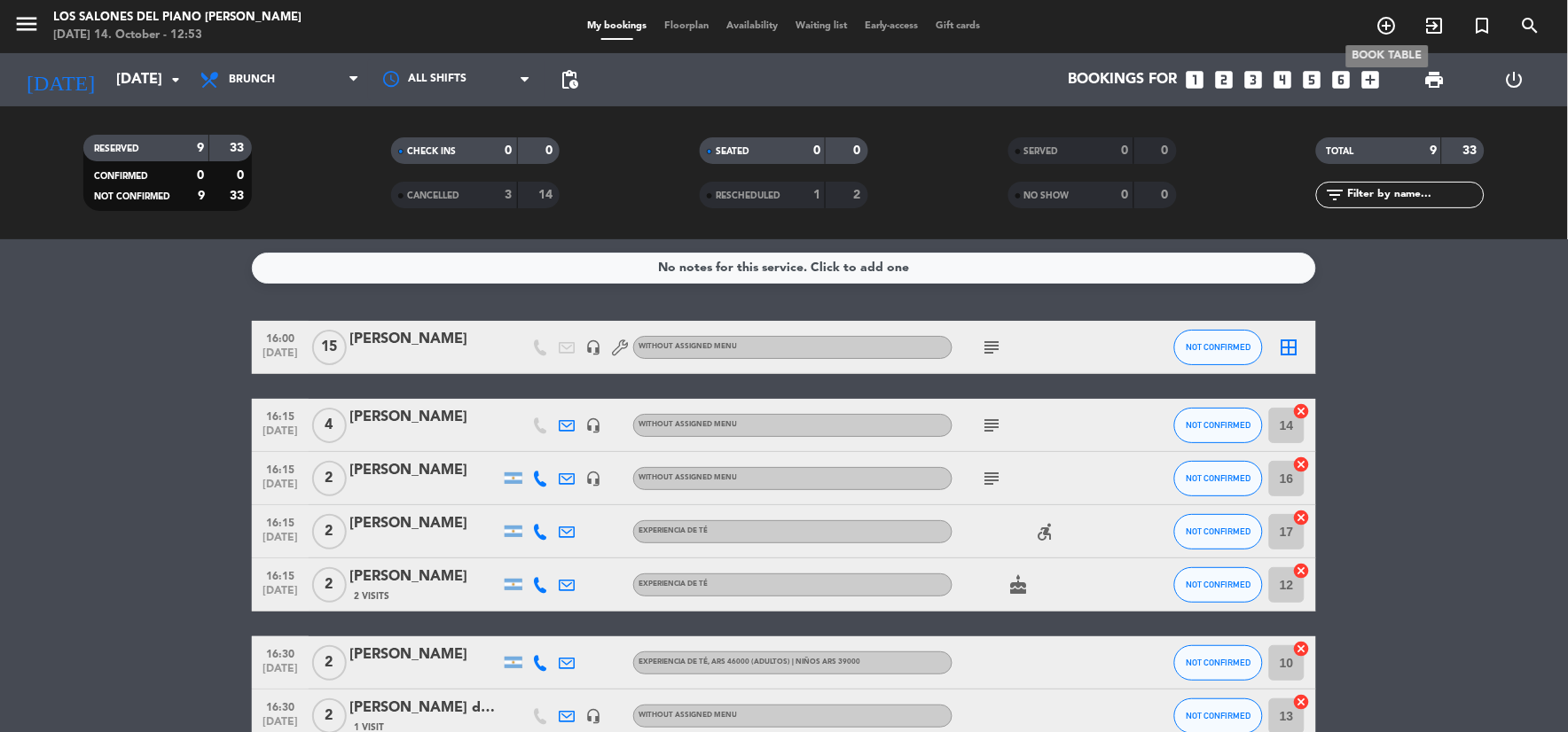
click at [1387, 22] on icon "add_circle_outline" at bounding box center [1387, 25] width 22 height 22
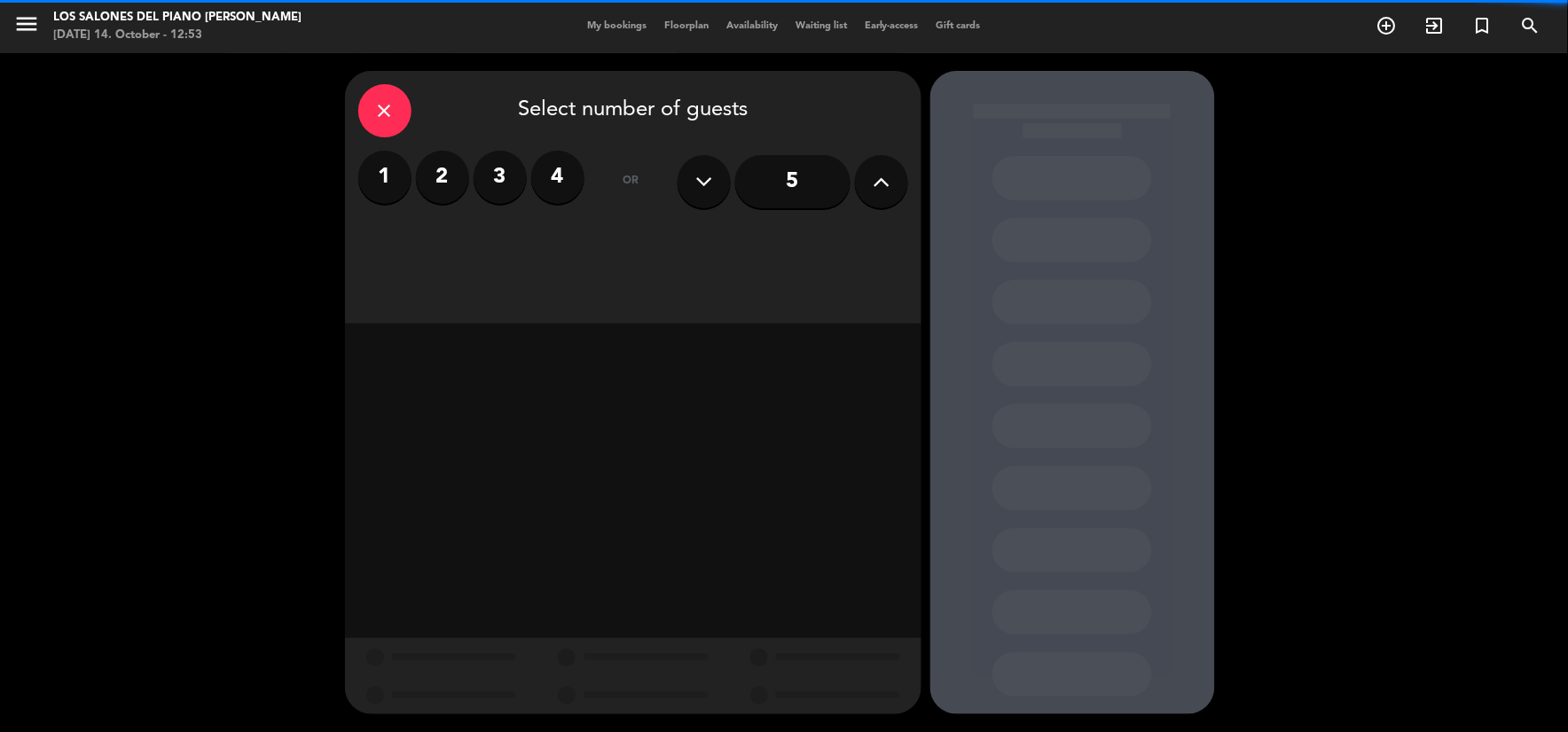
click at [432, 174] on label "2" at bounding box center [442, 177] width 53 height 53
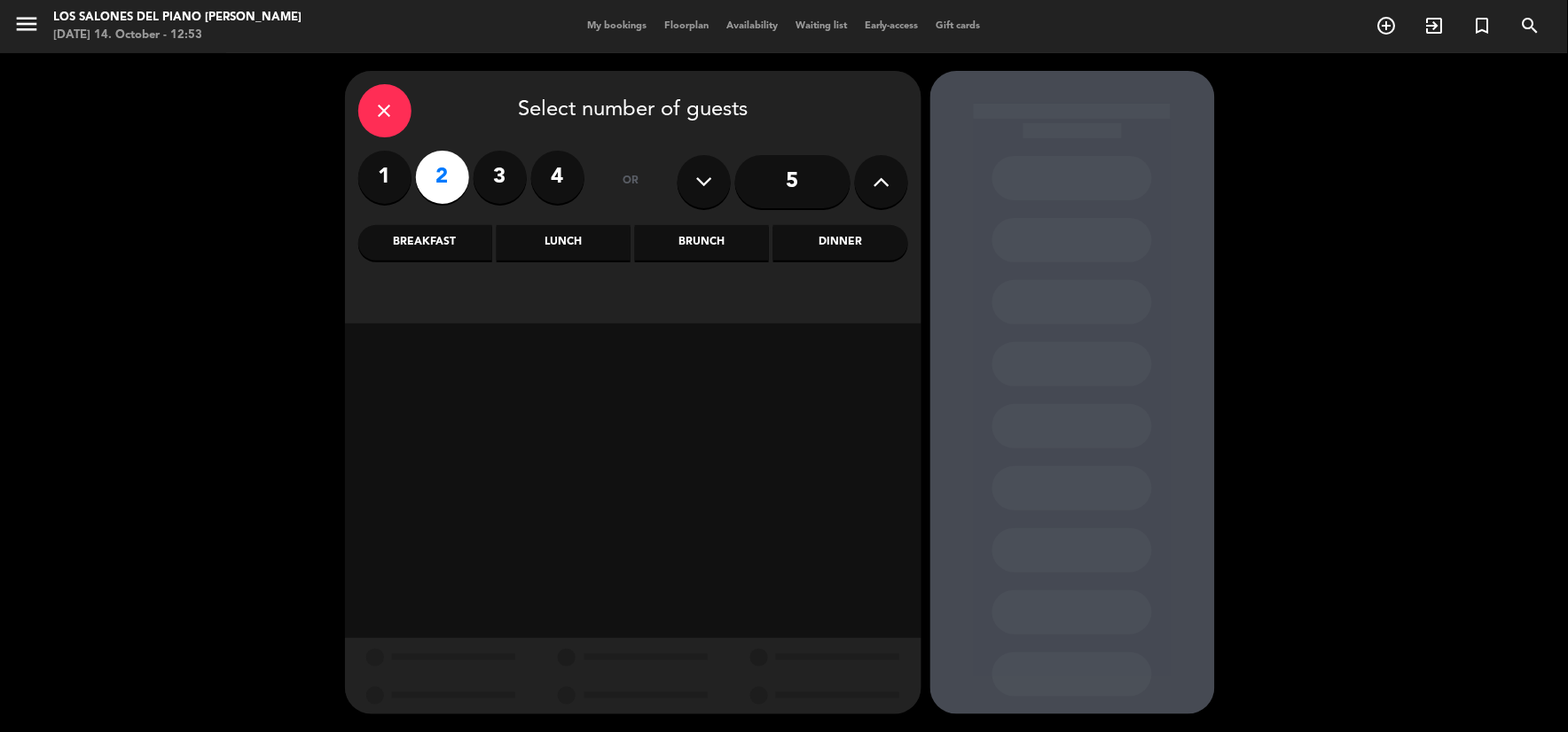
click at [715, 254] on div "Brunch" at bounding box center [701, 243] width 134 height 36
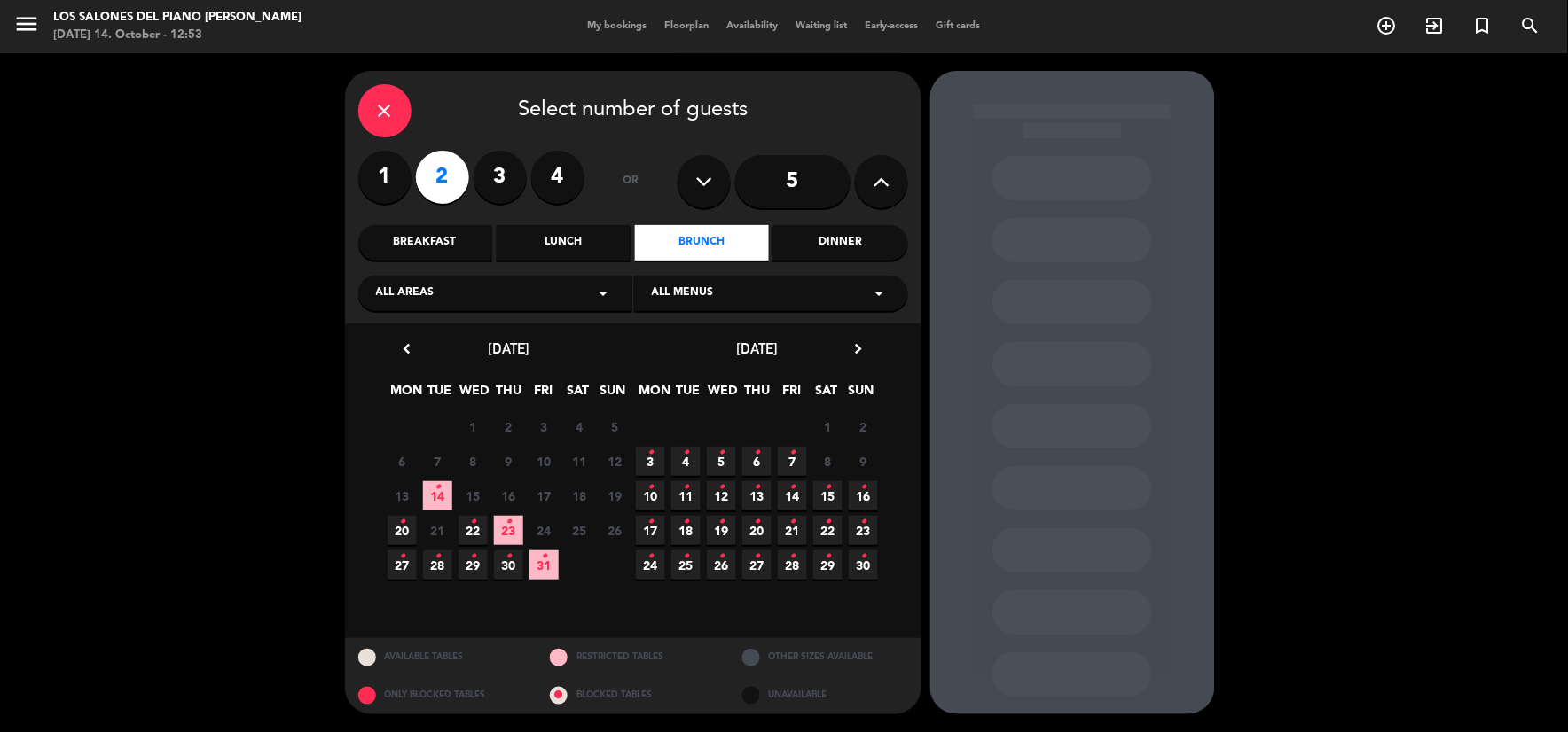
click at [390, 97] on div "close" at bounding box center [384, 110] width 53 height 53
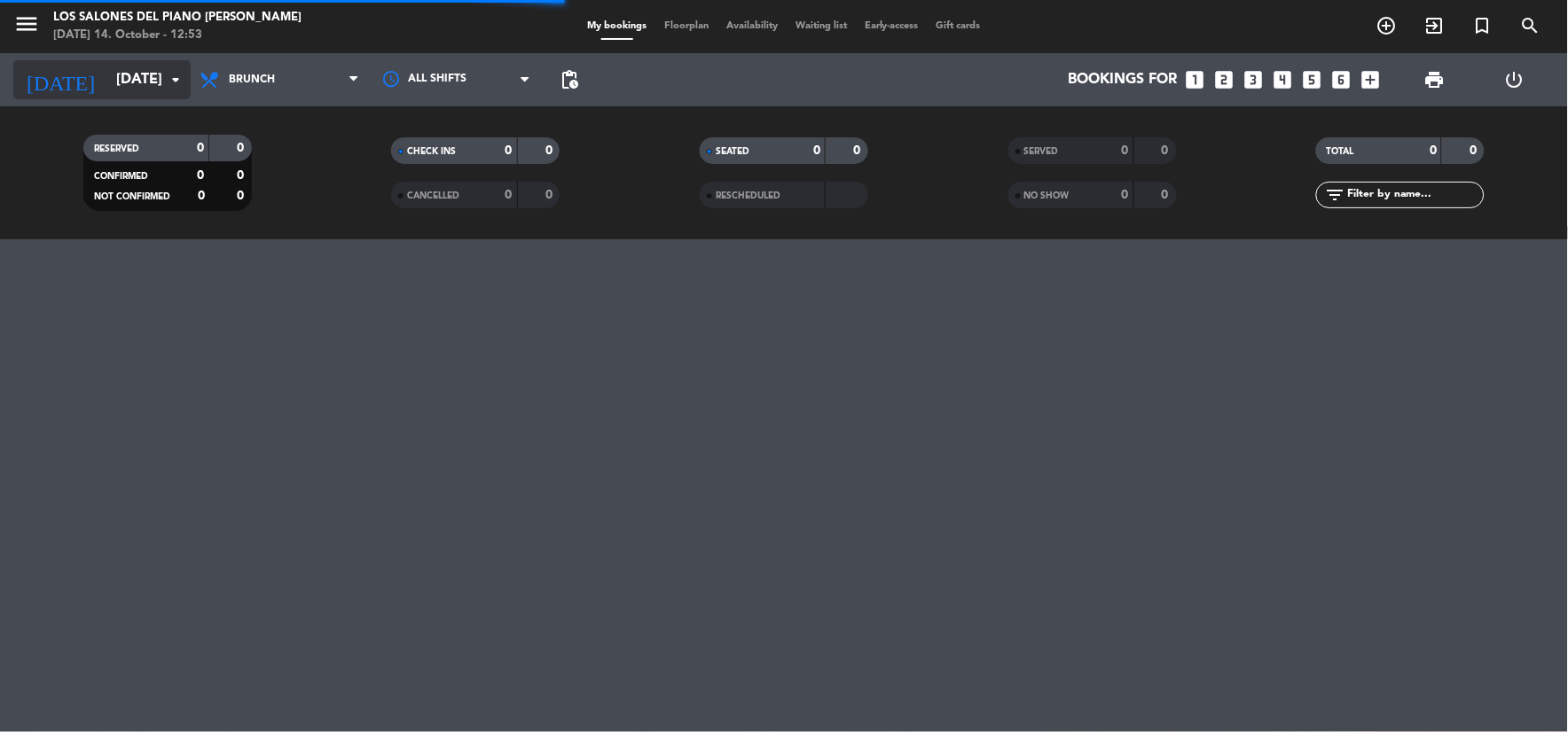
click at [56, 90] on icon "[DATE]" at bounding box center [60, 79] width 94 height 39
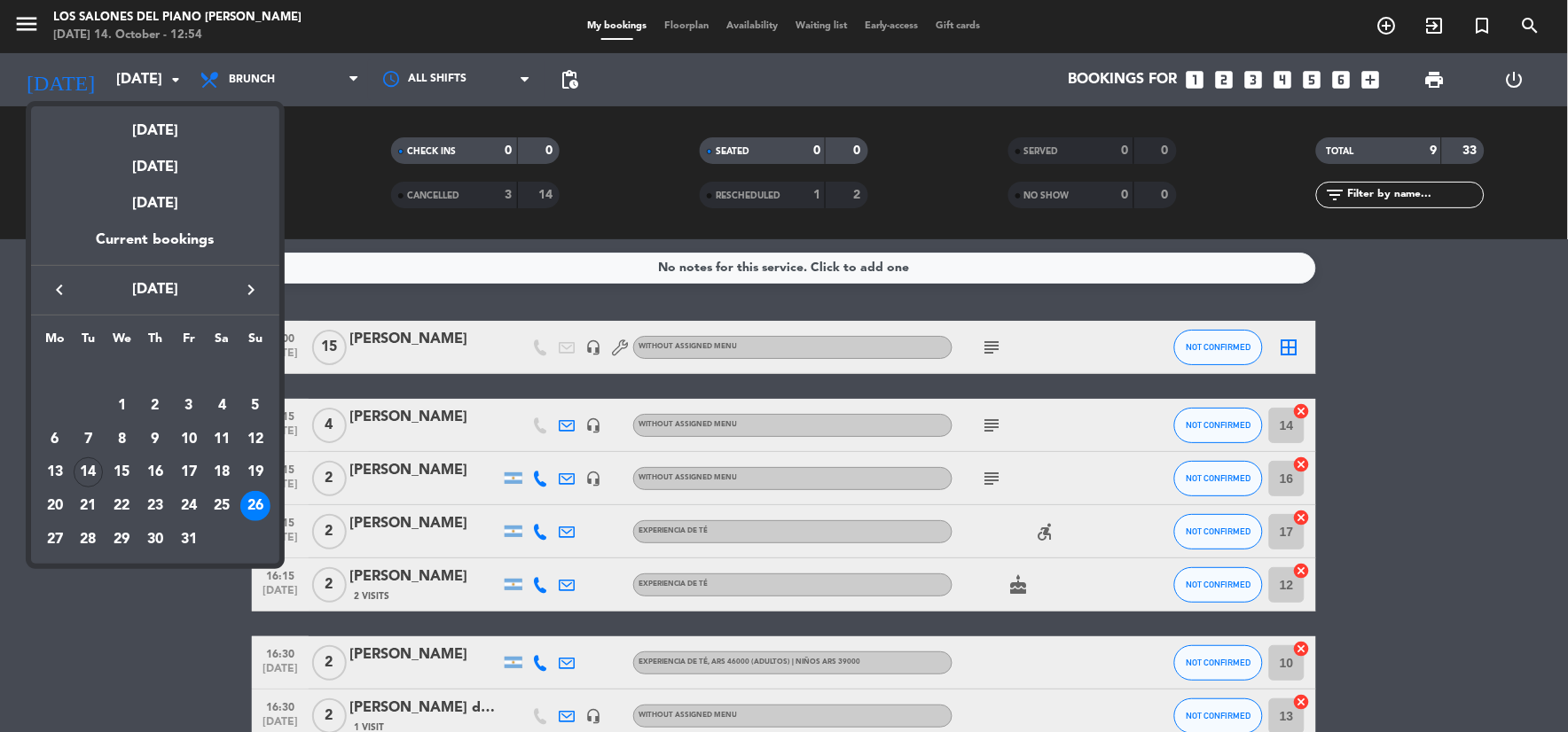
click at [240, 289] on icon "keyboard_arrow_right" at bounding box center [251, 290] width 22 height 22
click at [224, 404] on div "8" at bounding box center [222, 406] width 30 height 30
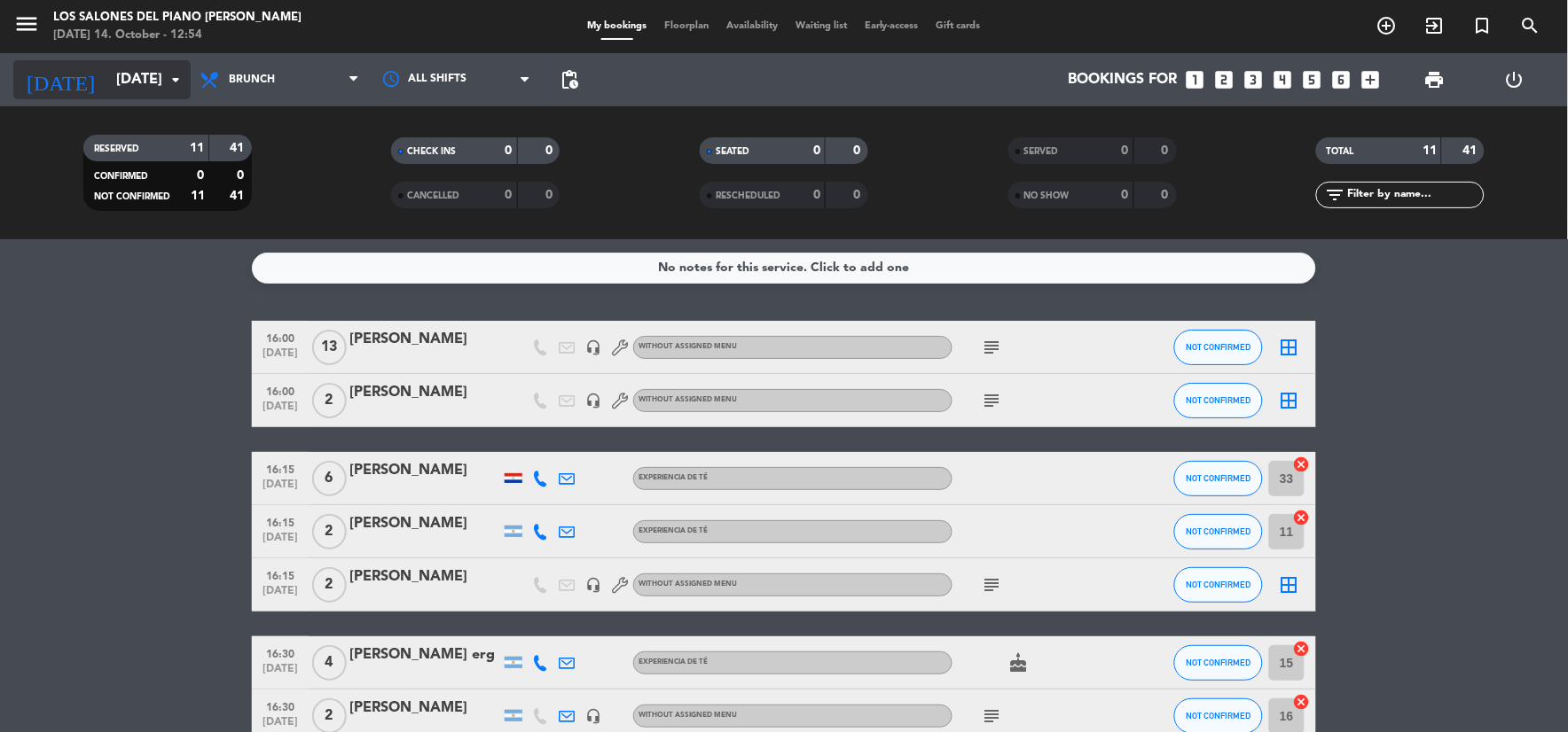
click at [151, 89] on input "Sat 8 Nov" at bounding box center [201, 79] width 188 height 35
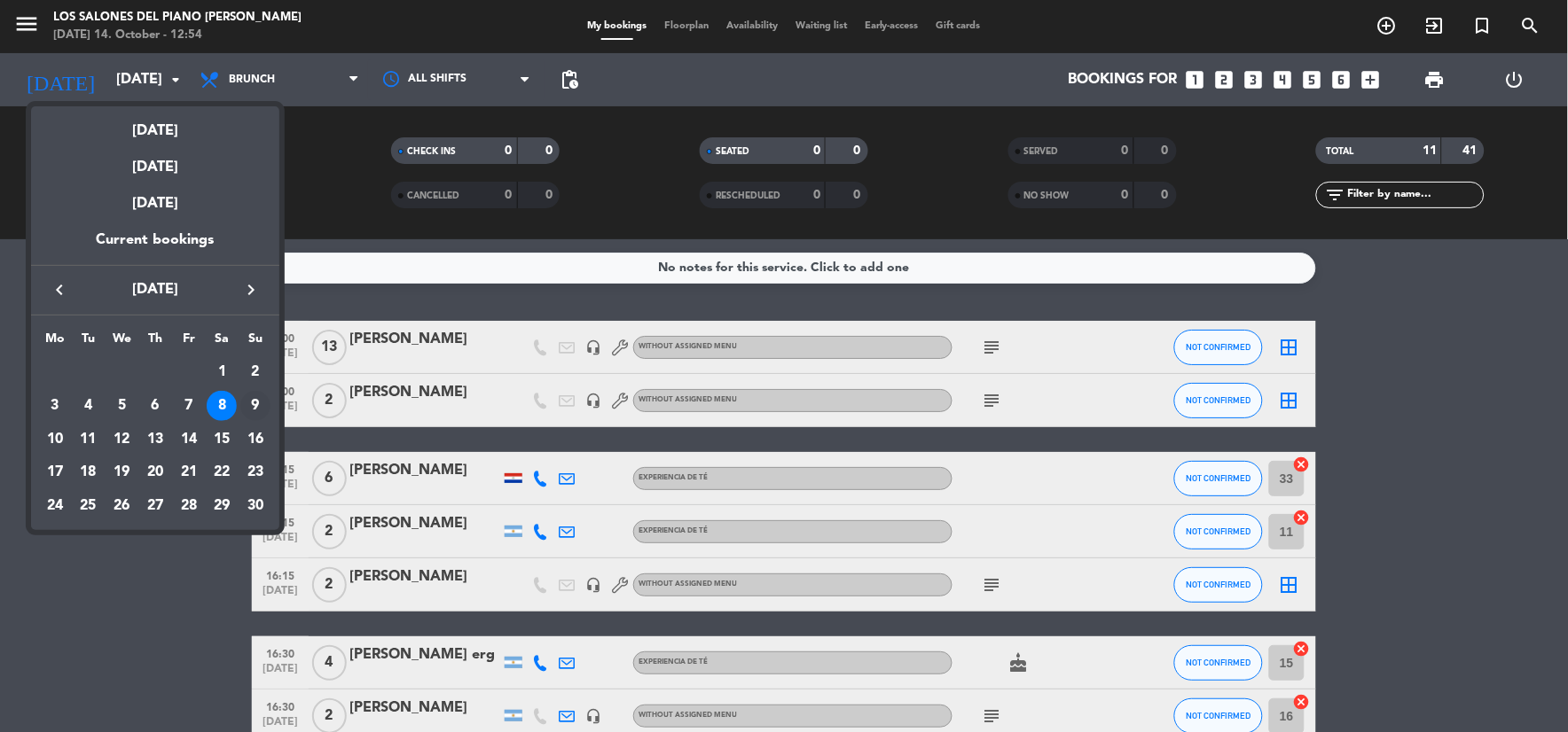
click at [261, 402] on div "9" at bounding box center [255, 406] width 30 height 30
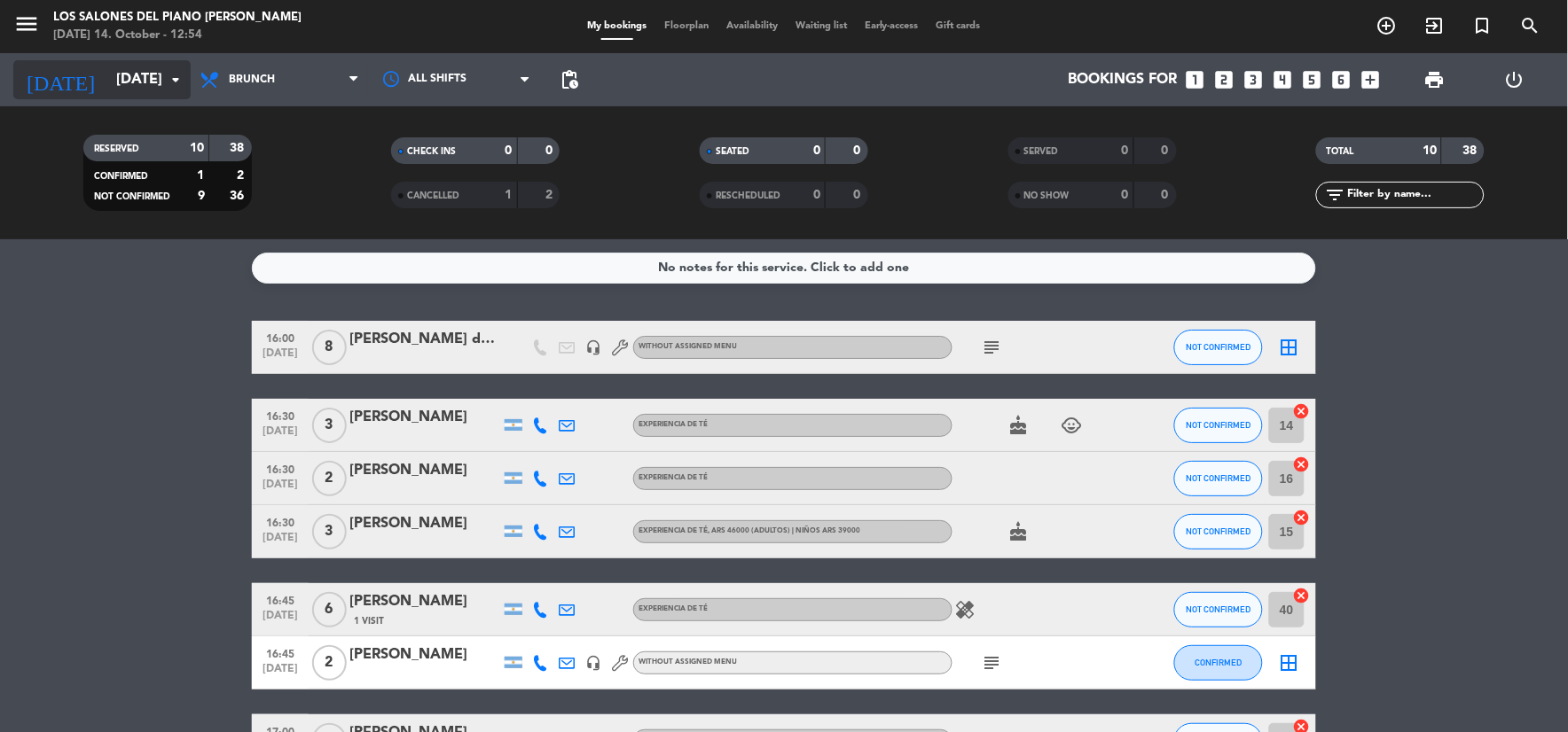
click at [128, 77] on input "Sun 9 Nov" at bounding box center [201, 79] width 188 height 35
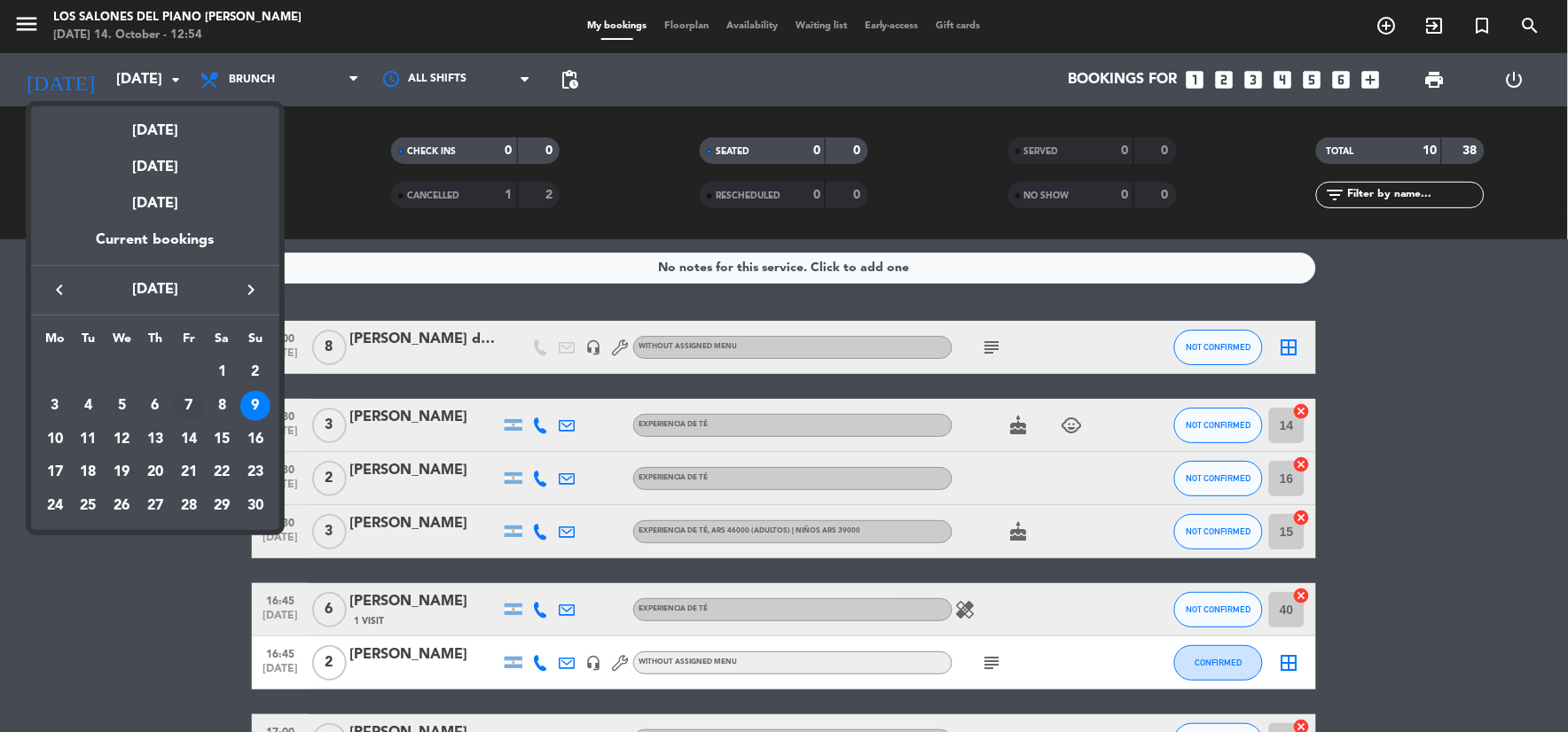
click at [187, 403] on div "7" at bounding box center [189, 406] width 30 height 30
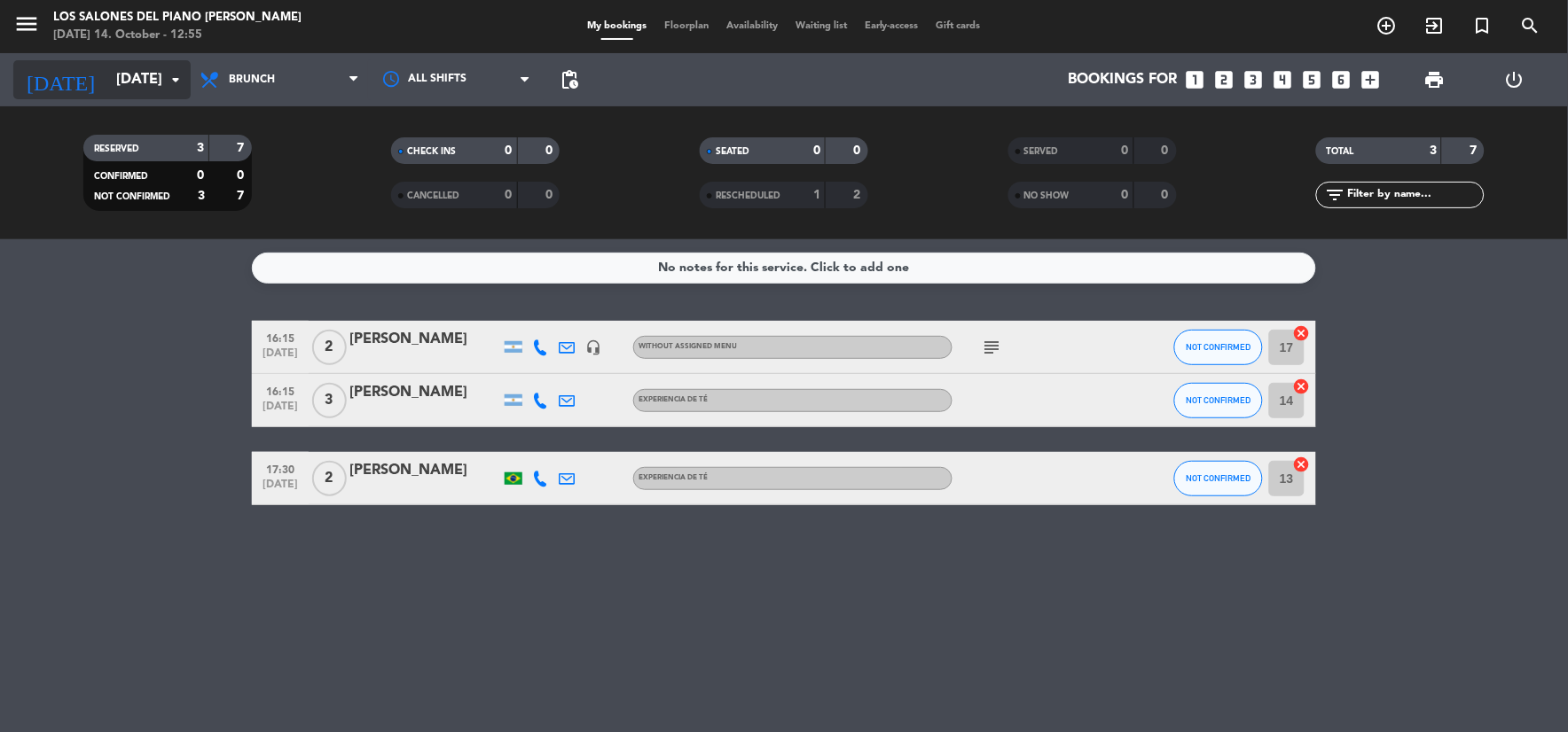
click at [113, 82] on input "Fri 7 Nov" at bounding box center [201, 79] width 188 height 35
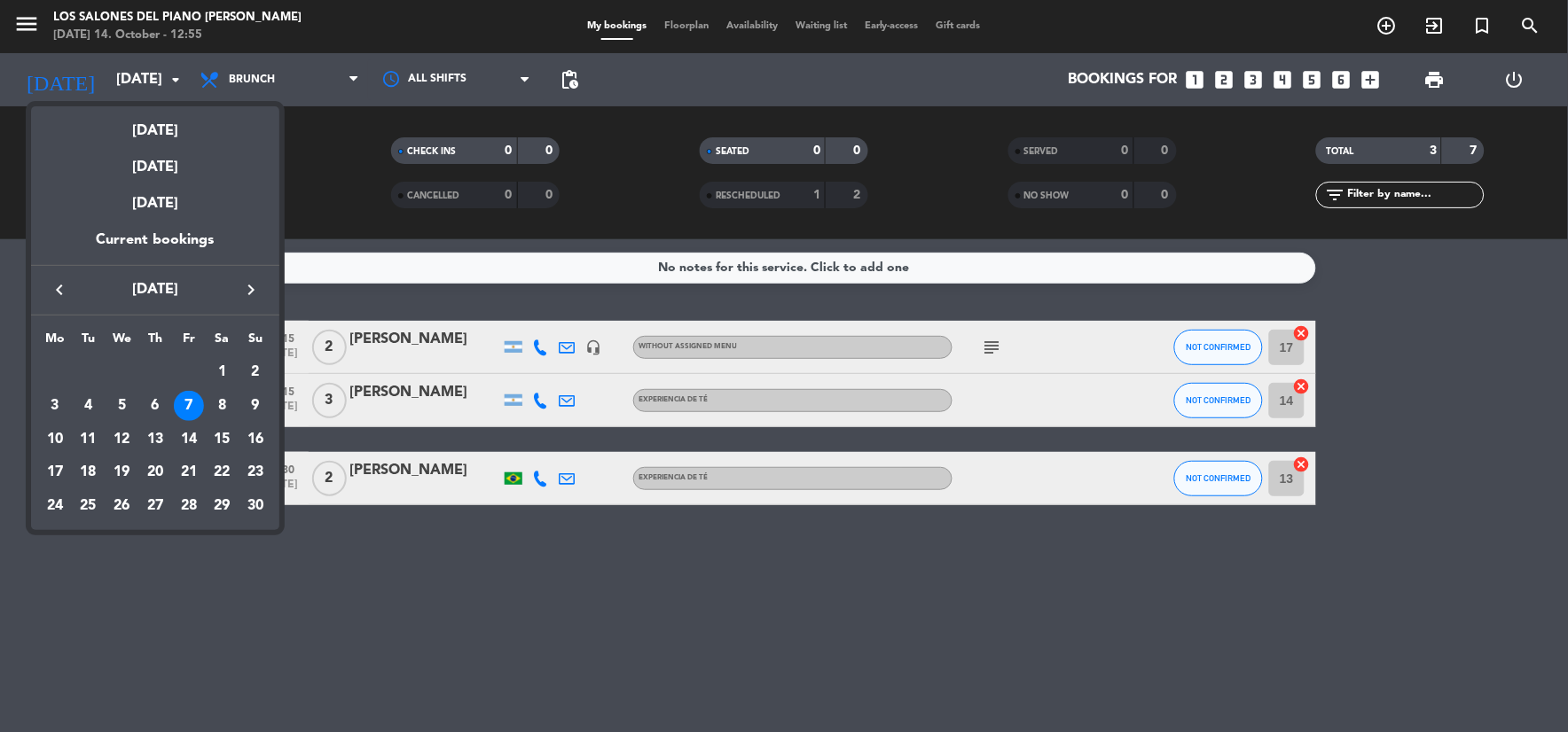
click at [59, 296] on icon "keyboard_arrow_left" at bounding box center [59, 290] width 22 height 22
click at [251, 480] on div "19" at bounding box center [255, 472] width 30 height 30
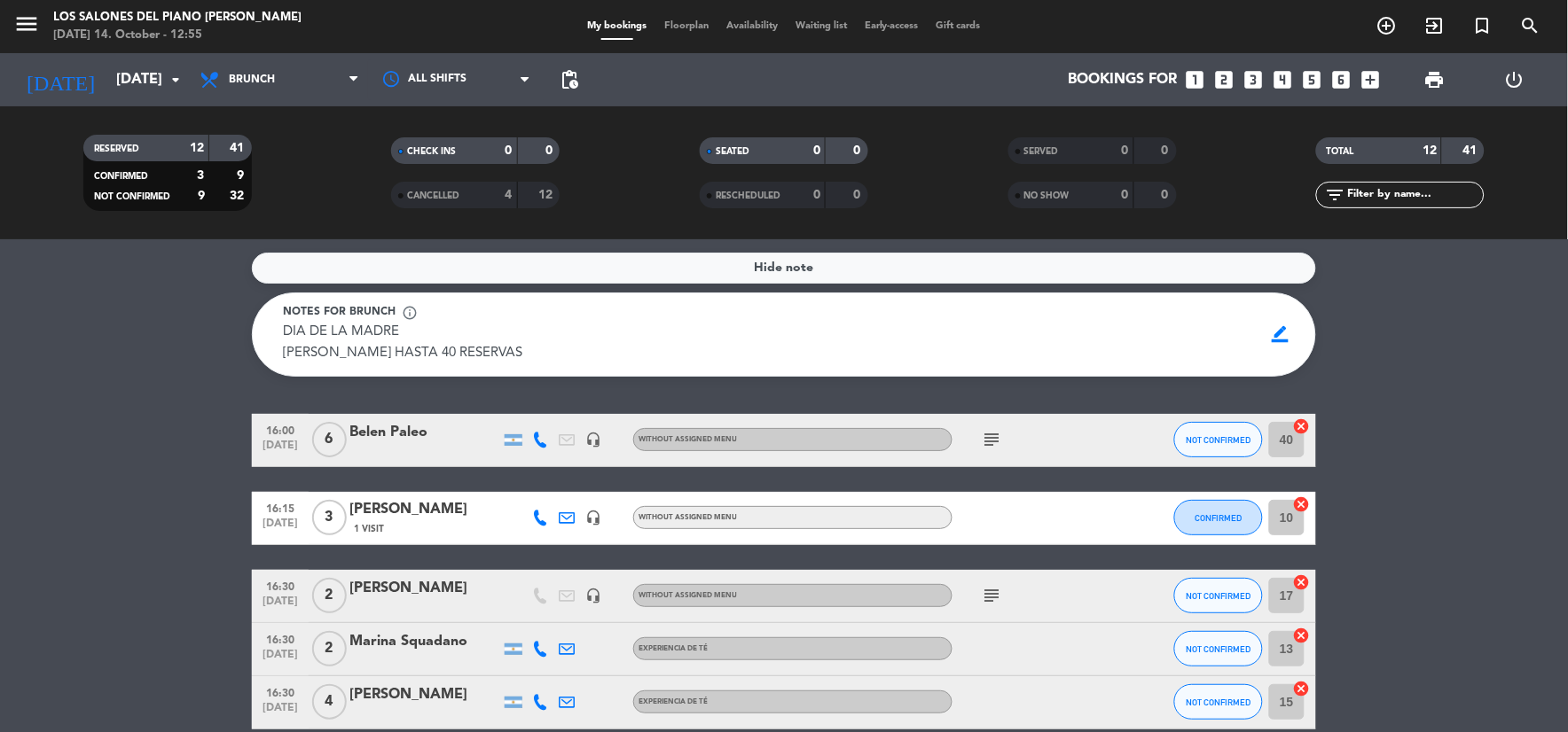
click at [90, 100] on div "today Sun 19 Oct arrow_drop_down" at bounding box center [102, 79] width 178 height 53
click at [108, 69] on input "Sun 19 Oct" at bounding box center [201, 79] width 188 height 35
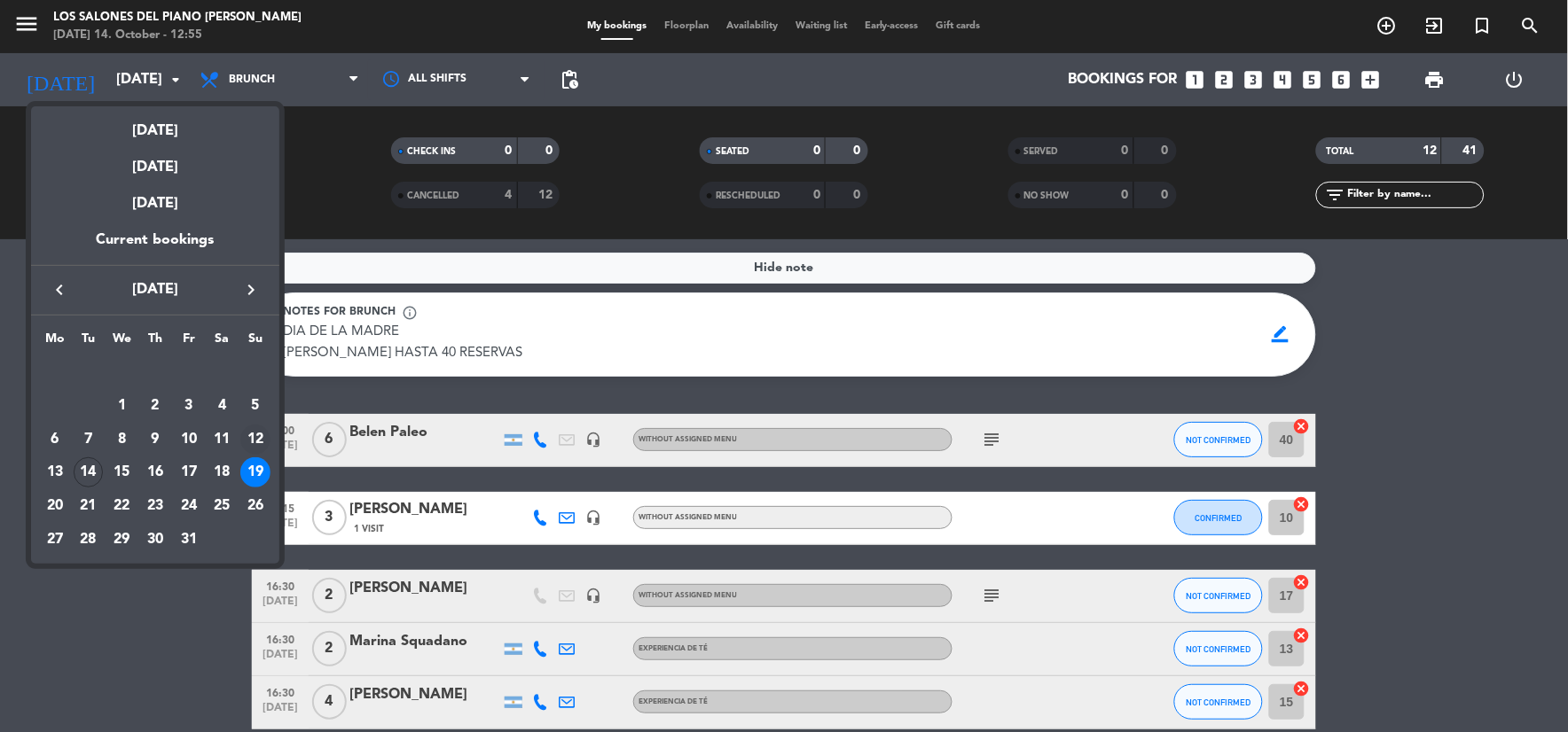
click at [252, 435] on div "12" at bounding box center [255, 439] width 30 height 30
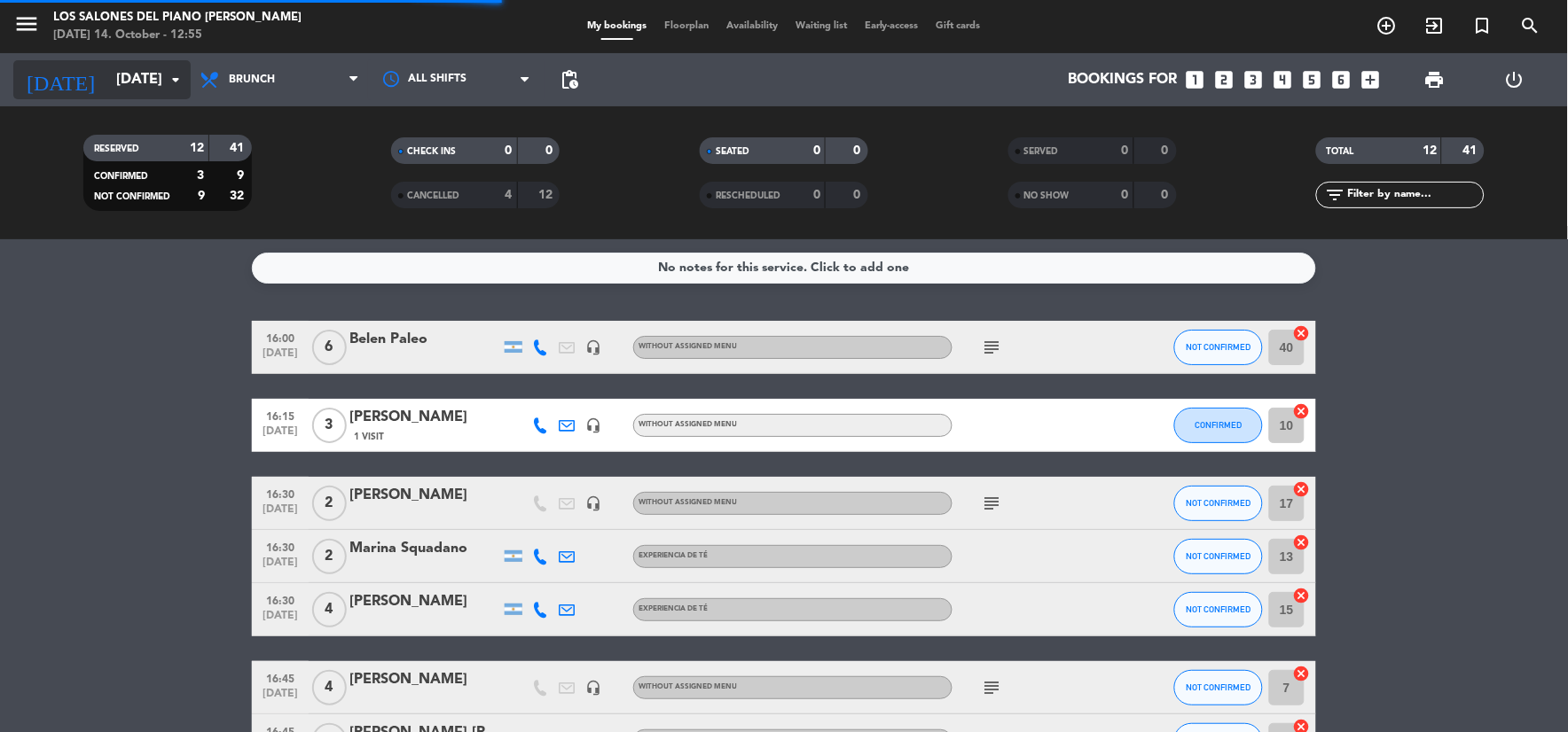
click at [108, 80] on input "Sun 12 Oct" at bounding box center [201, 79] width 188 height 35
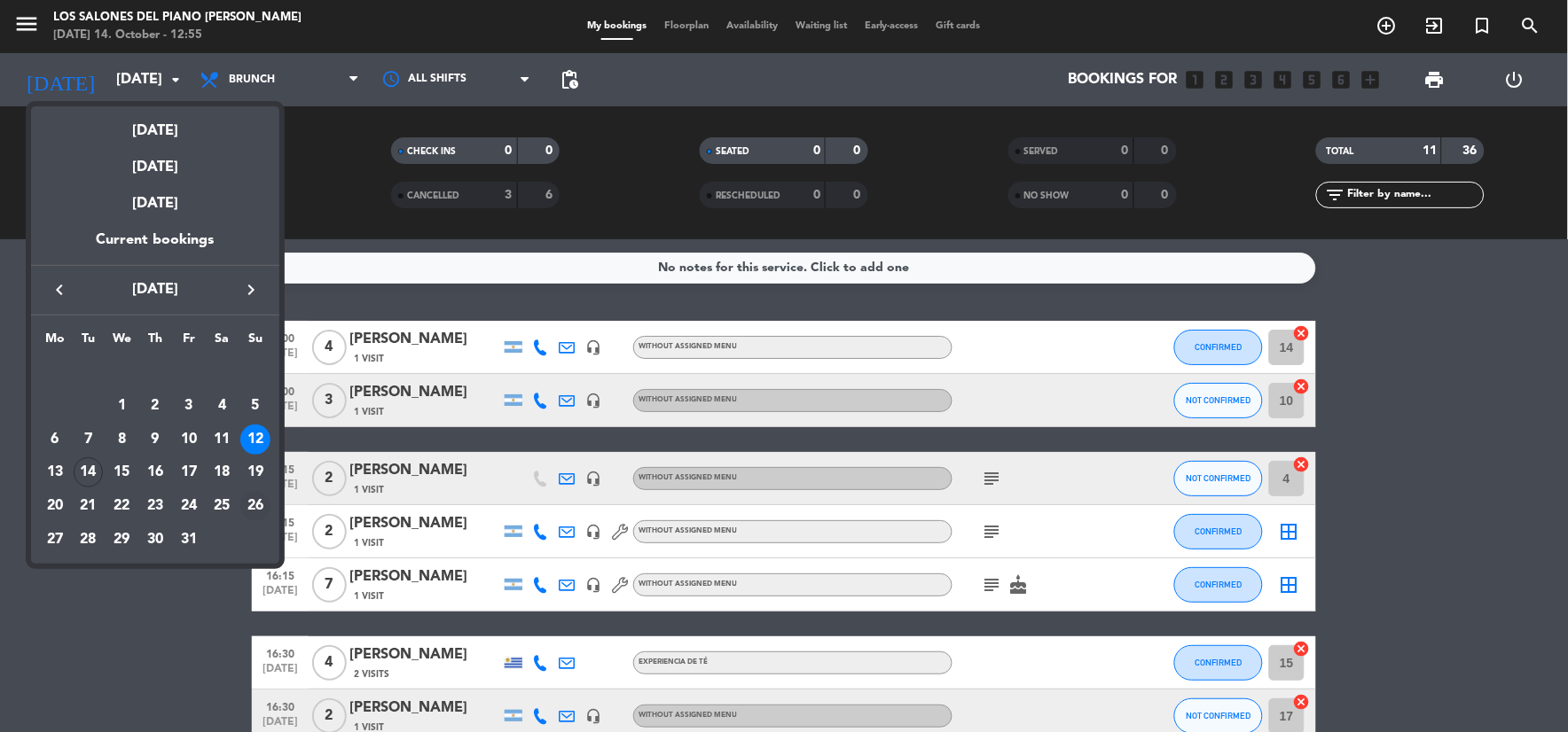
click at [252, 506] on div "26" at bounding box center [255, 506] width 30 height 30
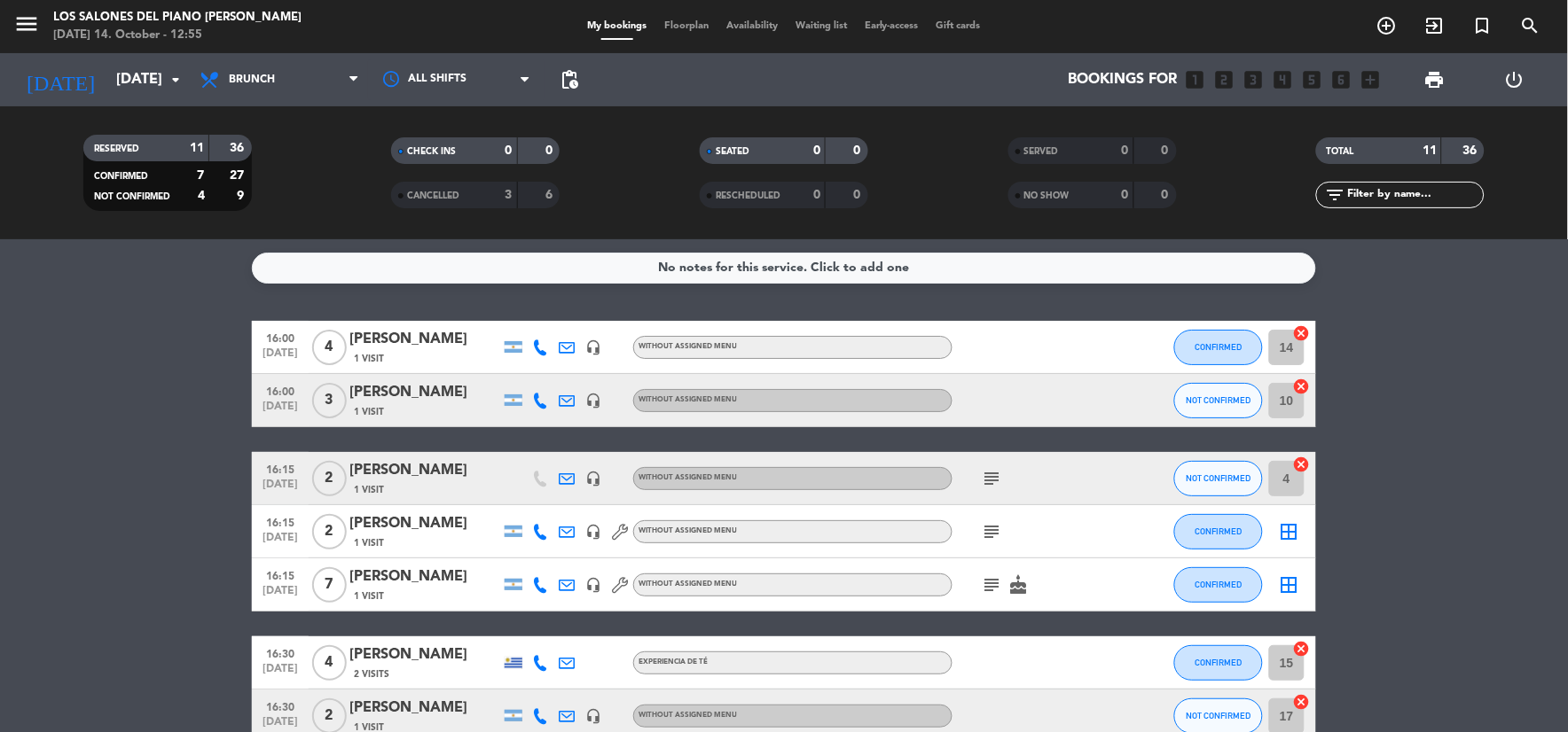
type input "Sun 26 Oct"
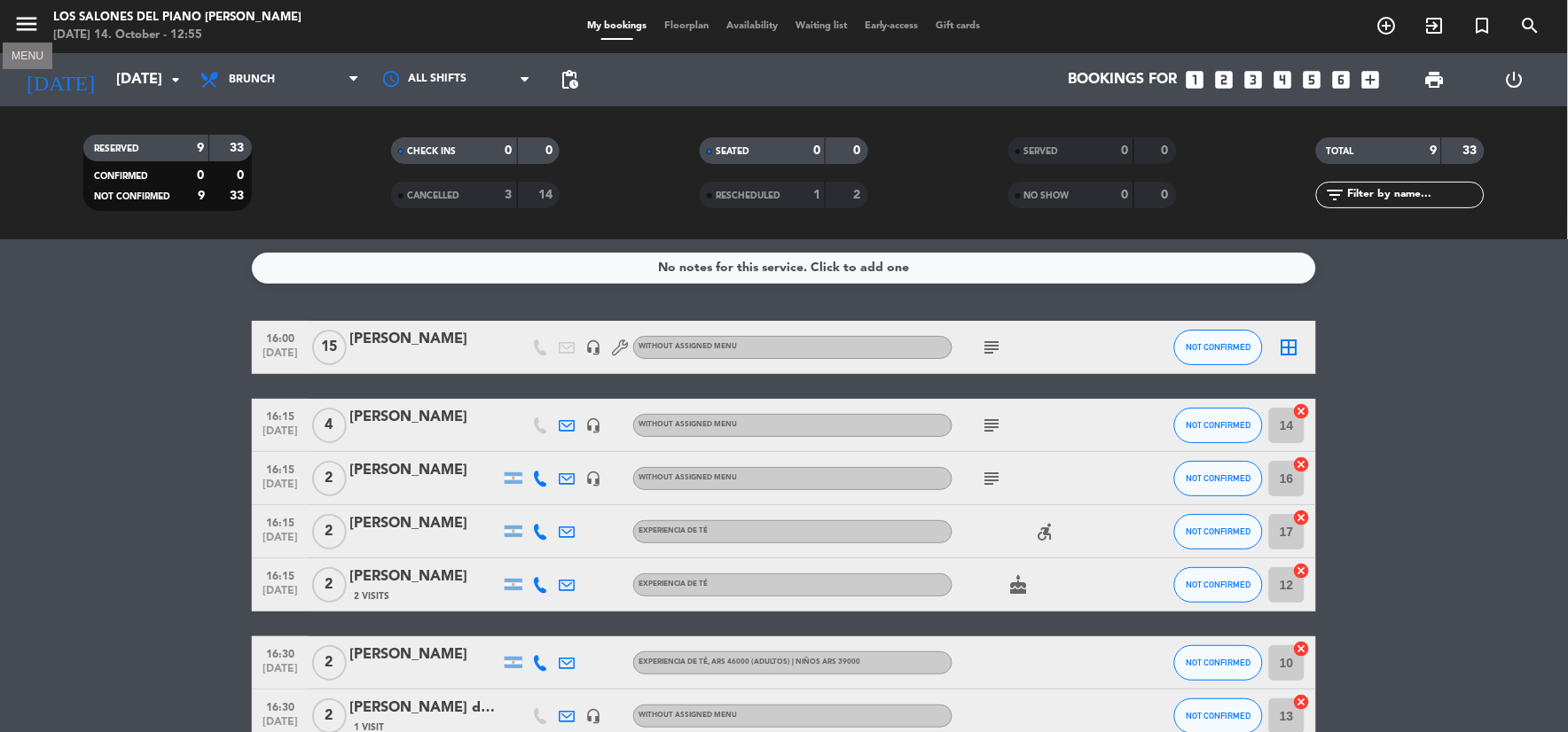
click at [31, 20] on icon "menu" at bounding box center [26, 23] width 26 height 26
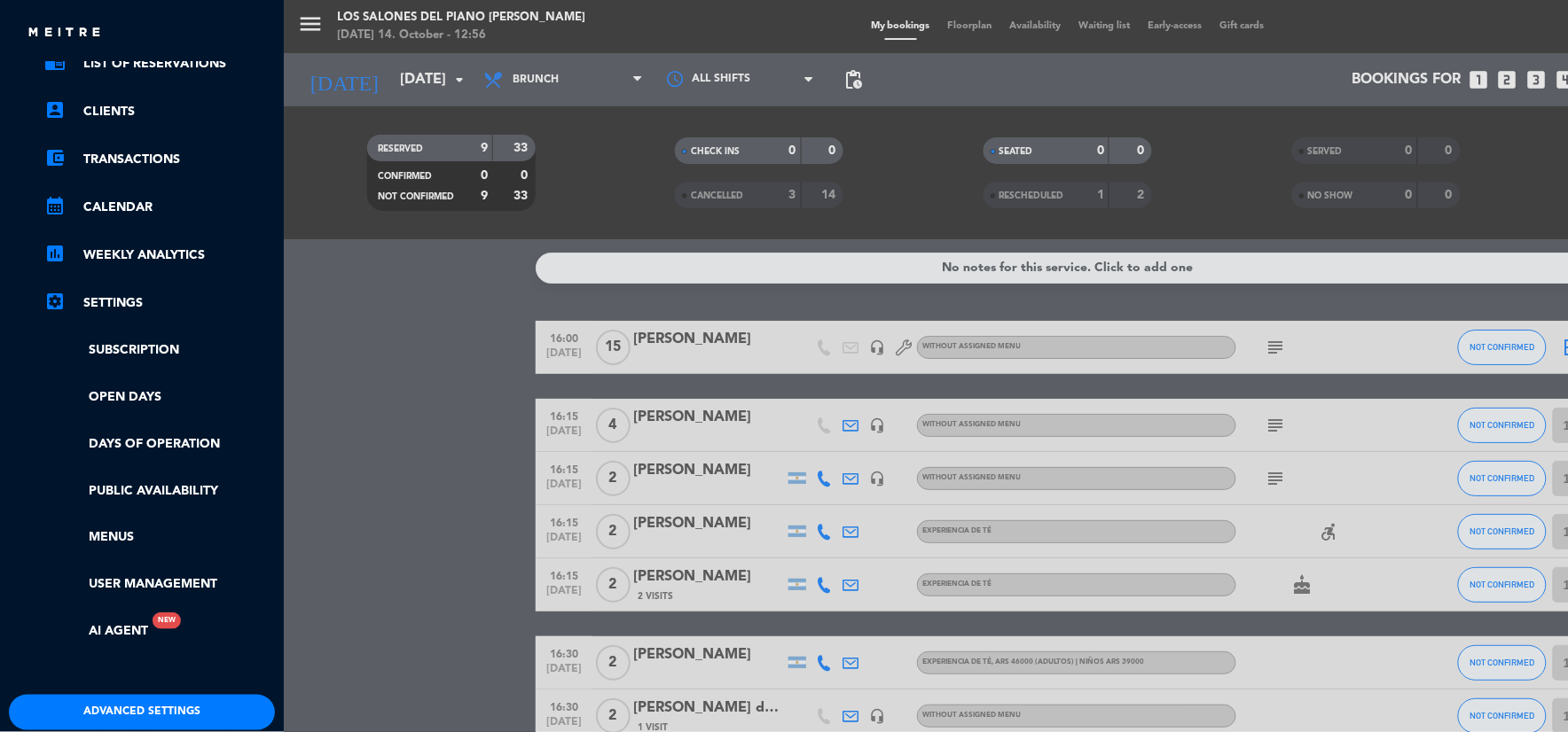
scroll to position [179, 0]
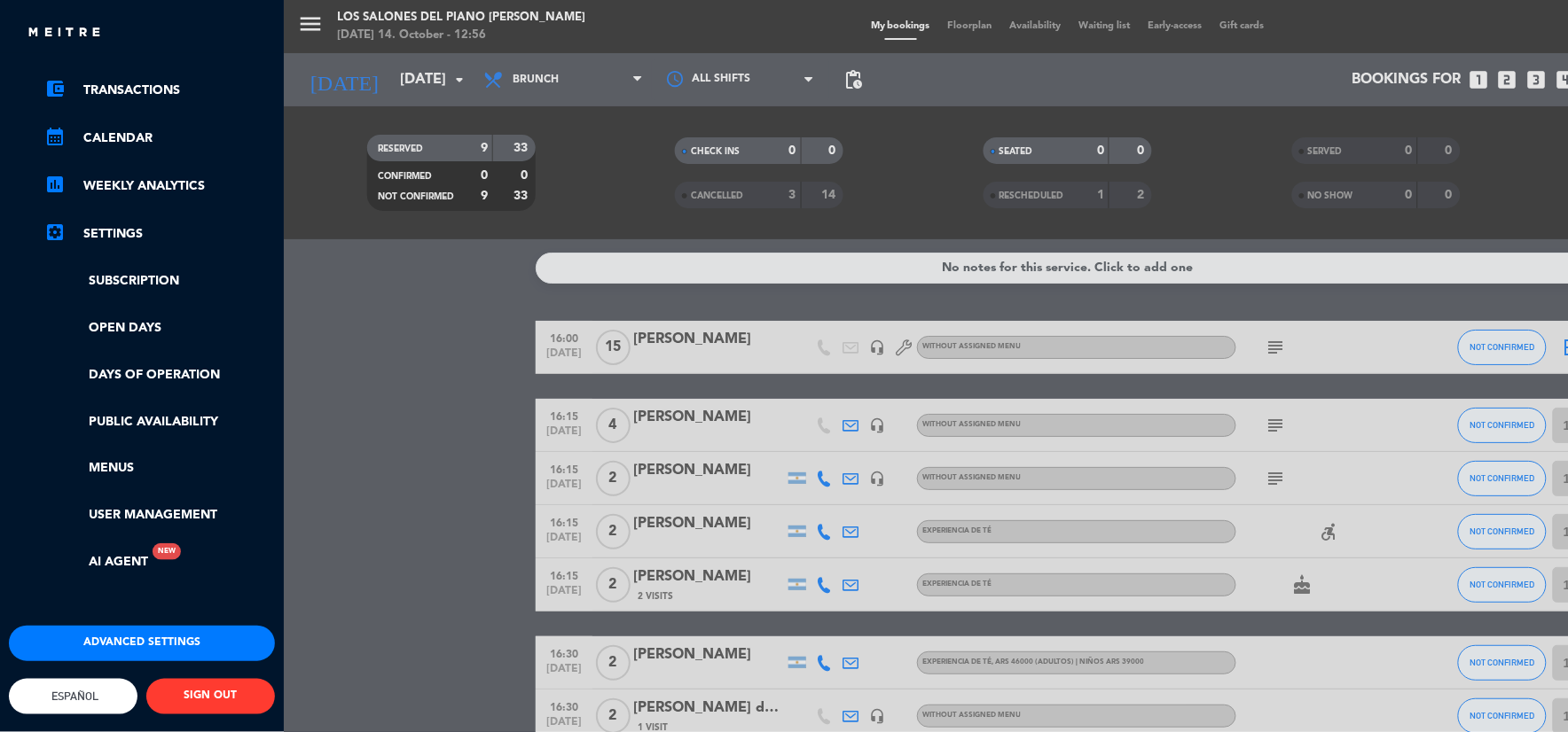
click at [359, 552] on div "menu Los Salones del Piano Nobile Tuesday 14. October - 12:56 My bookings Floor…" at bounding box center [1067, 366] width 1568 height 732
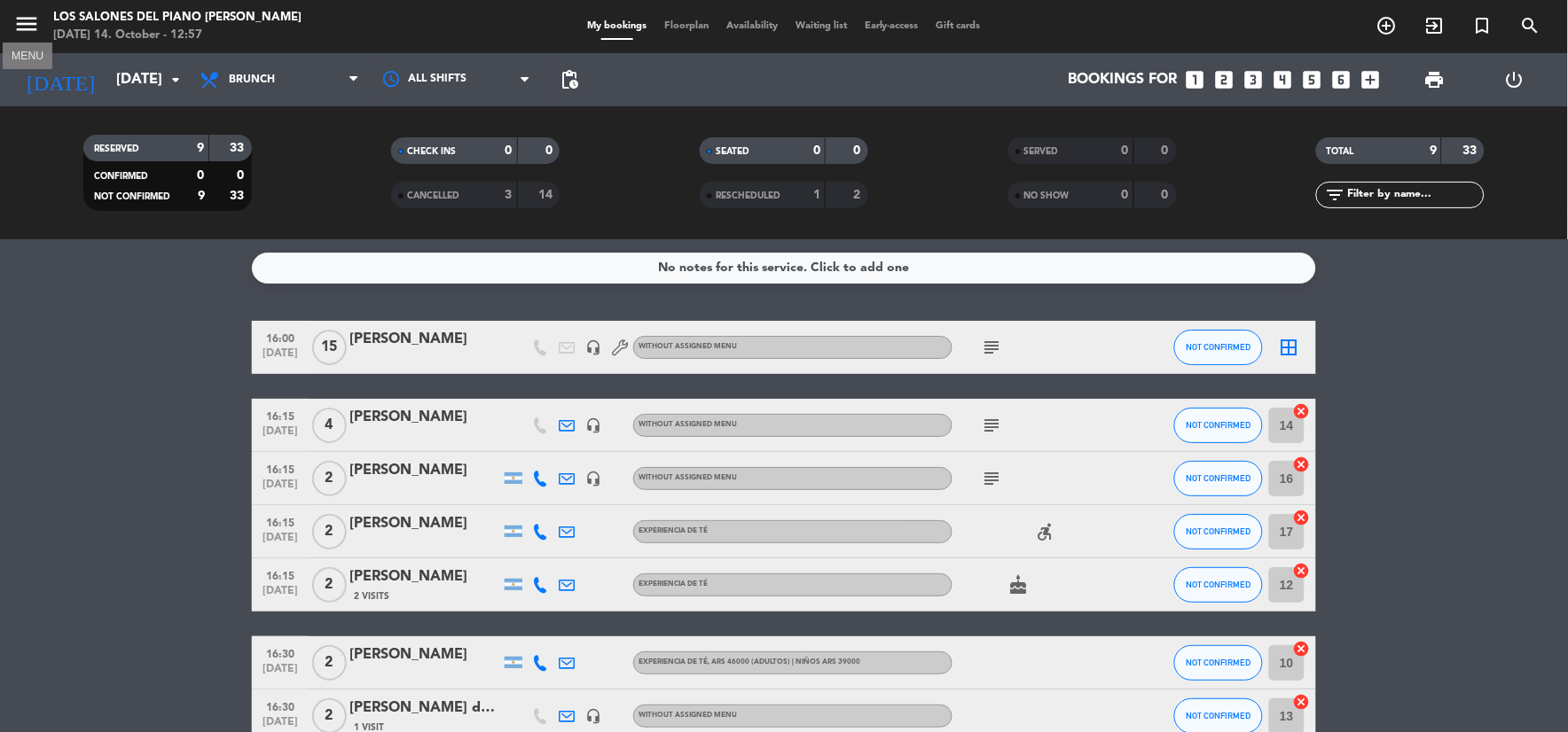
click at [30, 37] on button "menu" at bounding box center [26, 26] width 26 height 33
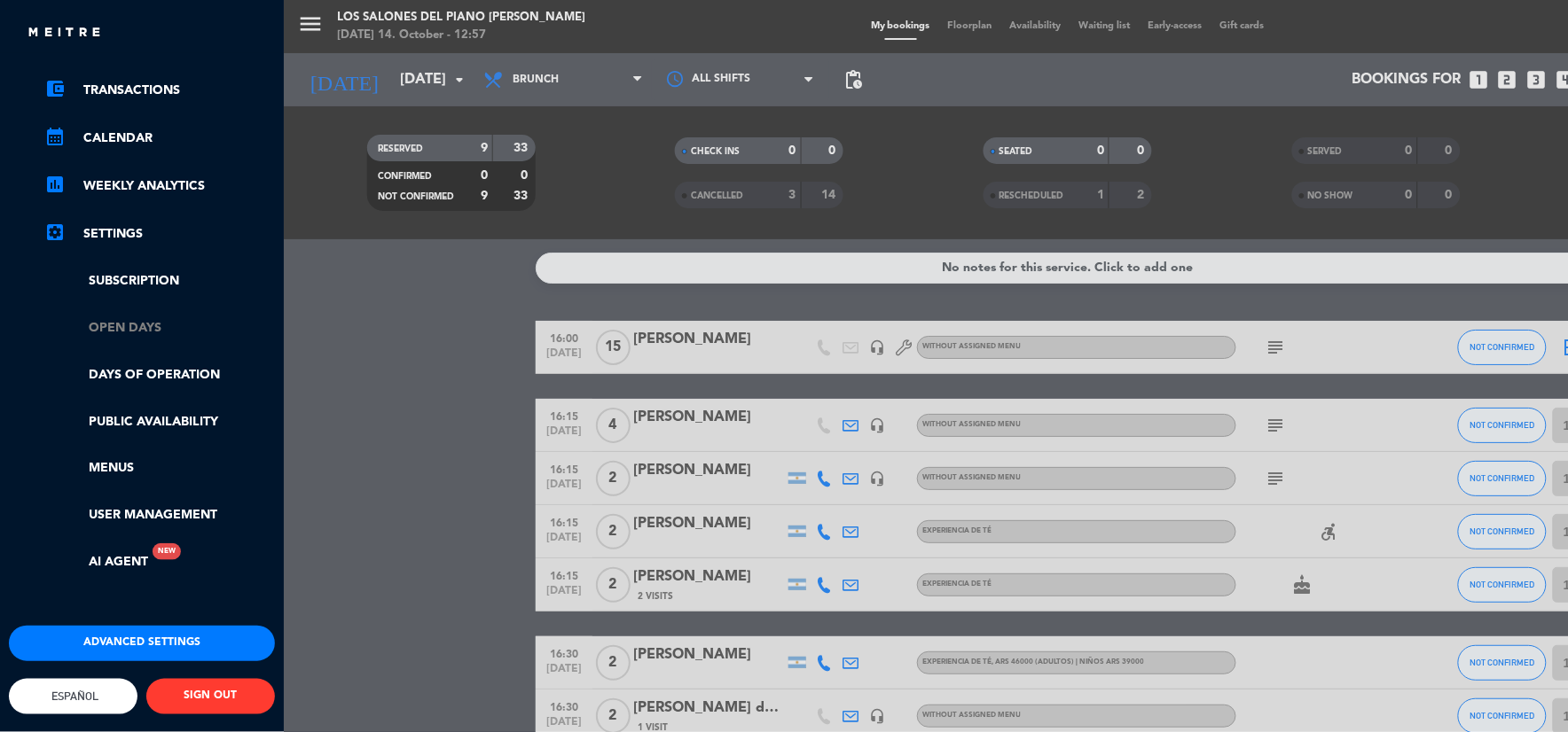
click at [188, 321] on link "Open Days" at bounding box center [159, 328] width 231 height 21
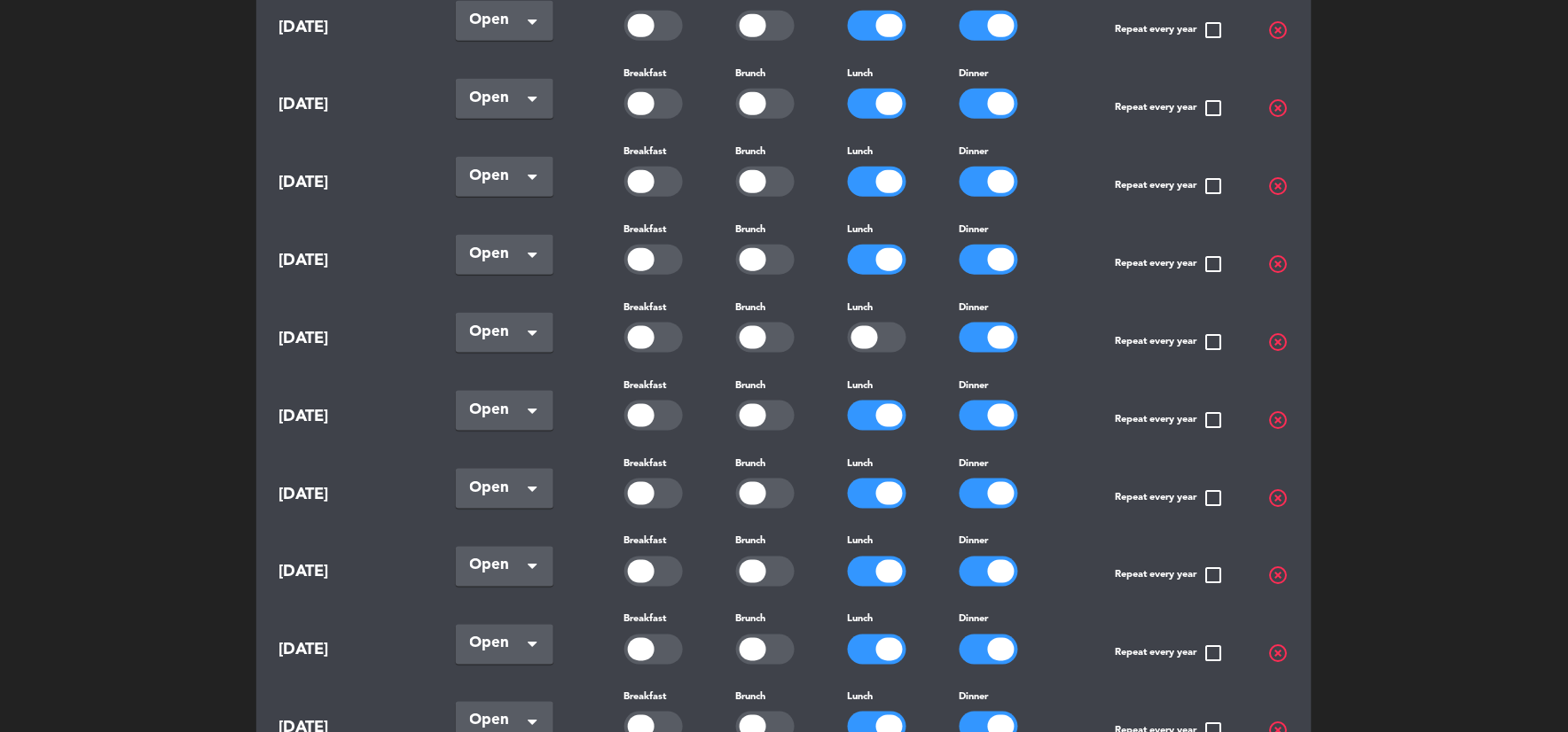
scroll to position [394, 0]
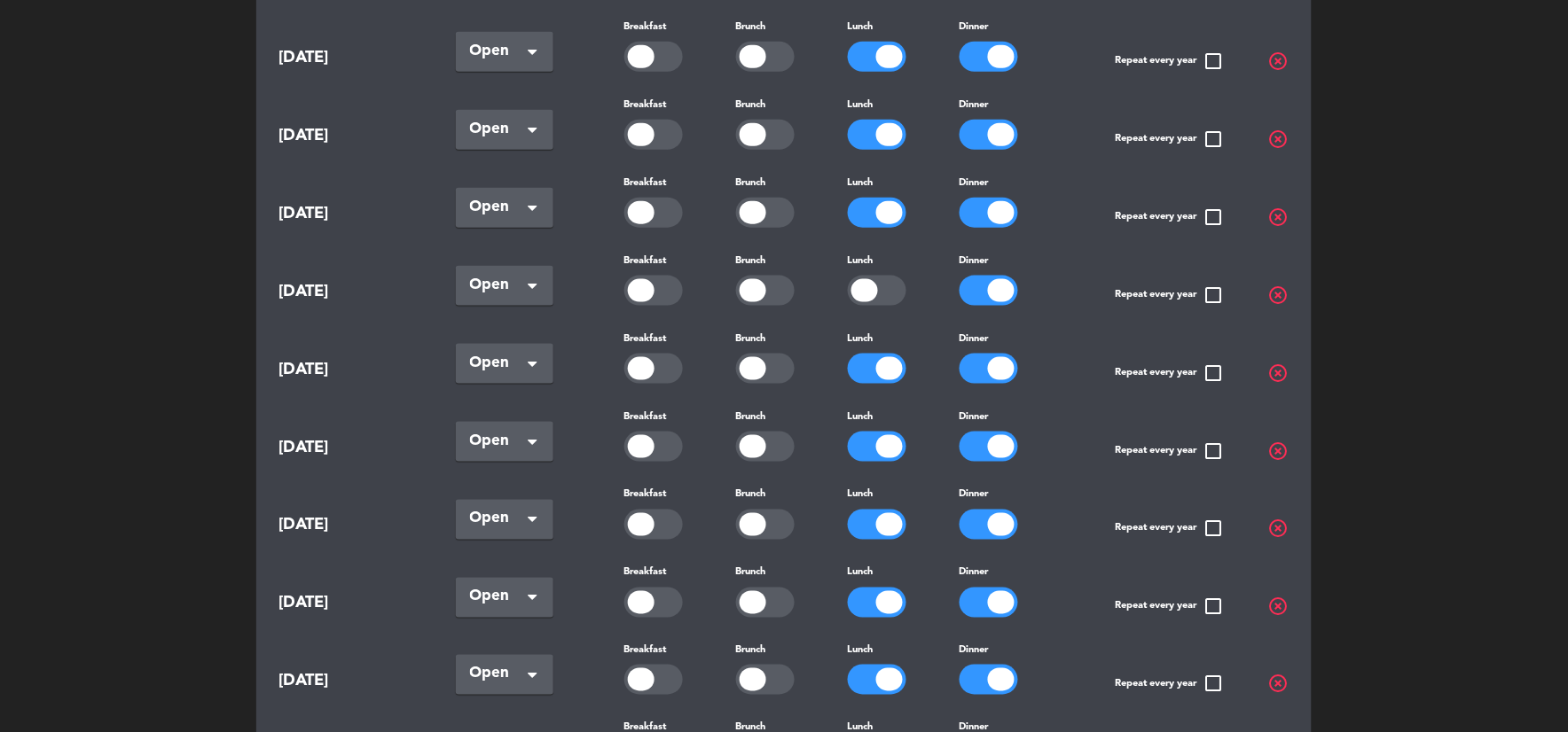
click at [876, 601] on div at bounding box center [889, 602] width 26 height 23
click at [875, 601] on div at bounding box center [877, 603] width 59 height 30
click at [785, 596] on div at bounding box center [765, 603] width 59 height 30
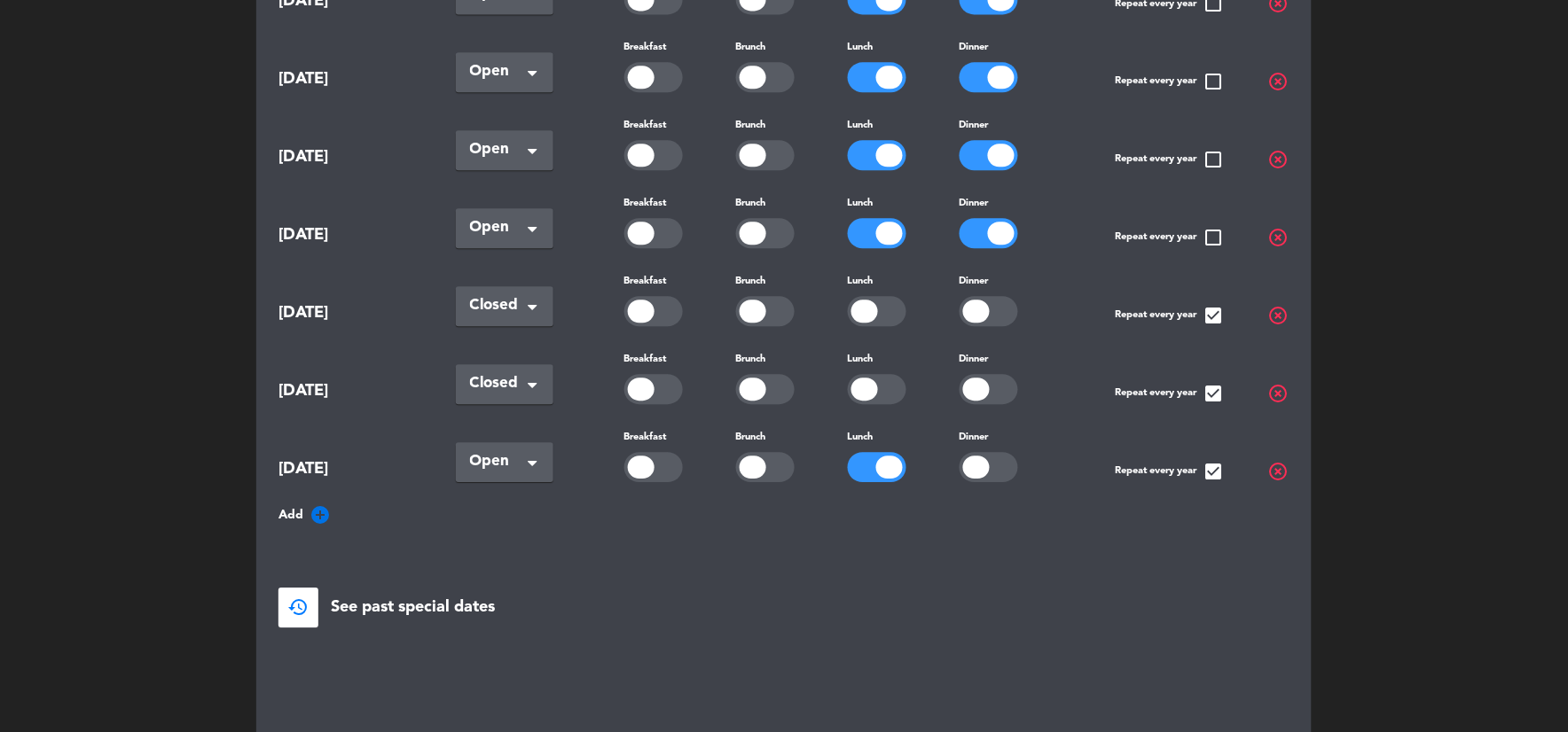
scroll to position [1185, 0]
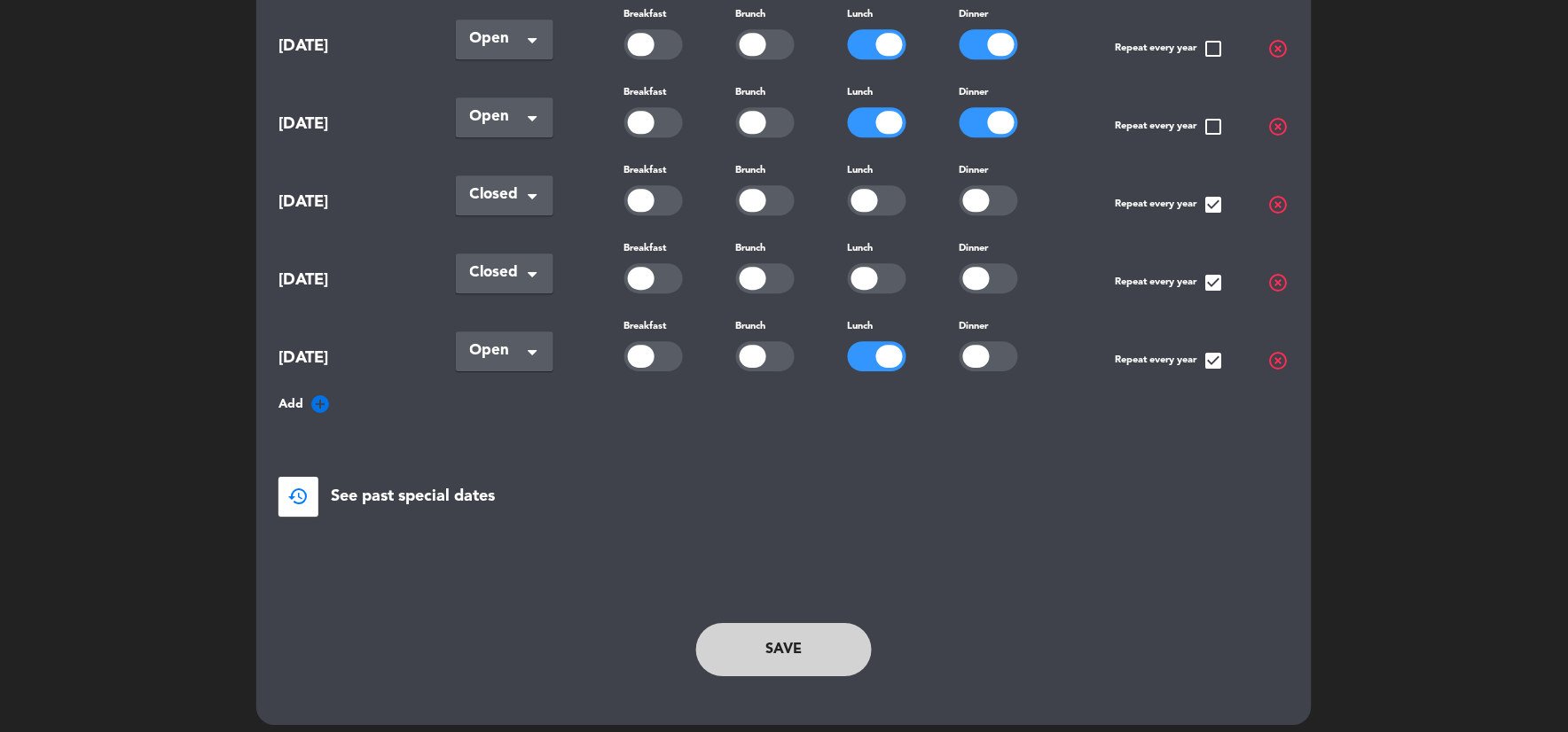
click at [770, 624] on button "Save" at bounding box center [784, 650] width 176 height 53
click at [834, 645] on button "Save" at bounding box center [784, 650] width 176 height 53
